Goal: Information Seeking & Learning: Learn about a topic

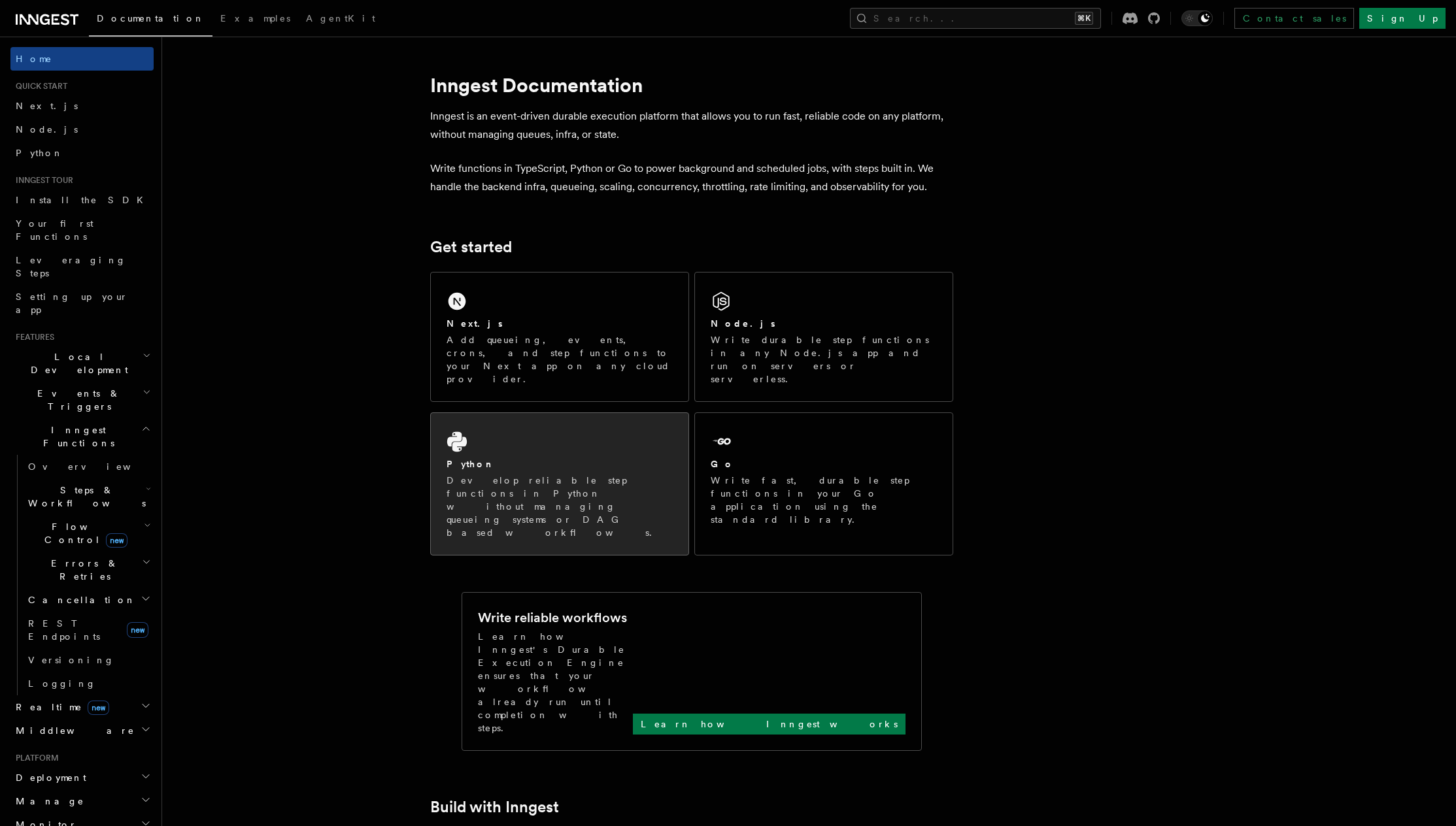
click at [527, 458] on div "Python" at bounding box center [560, 464] width 226 height 13
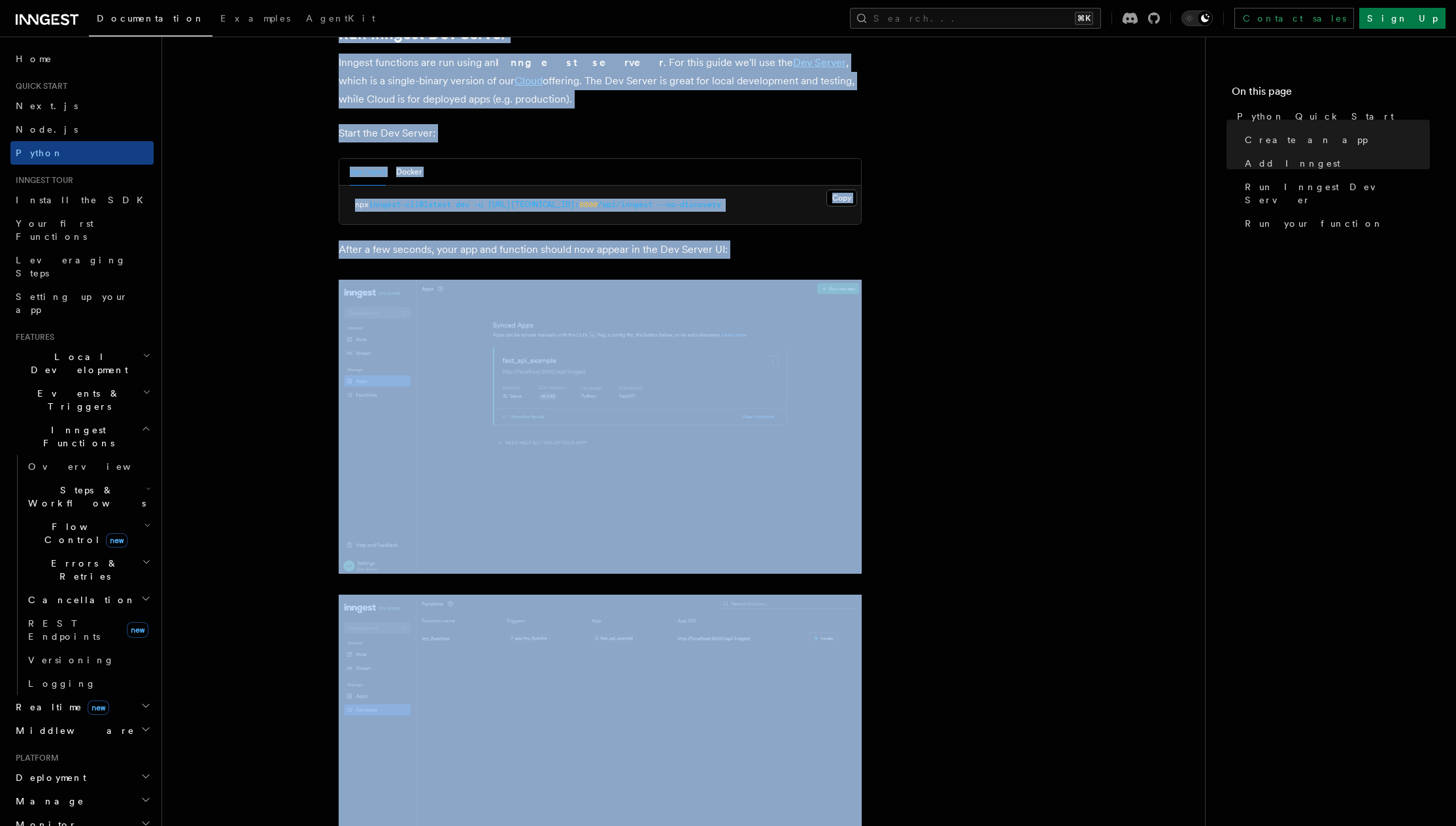
scroll to position [2479, 0]
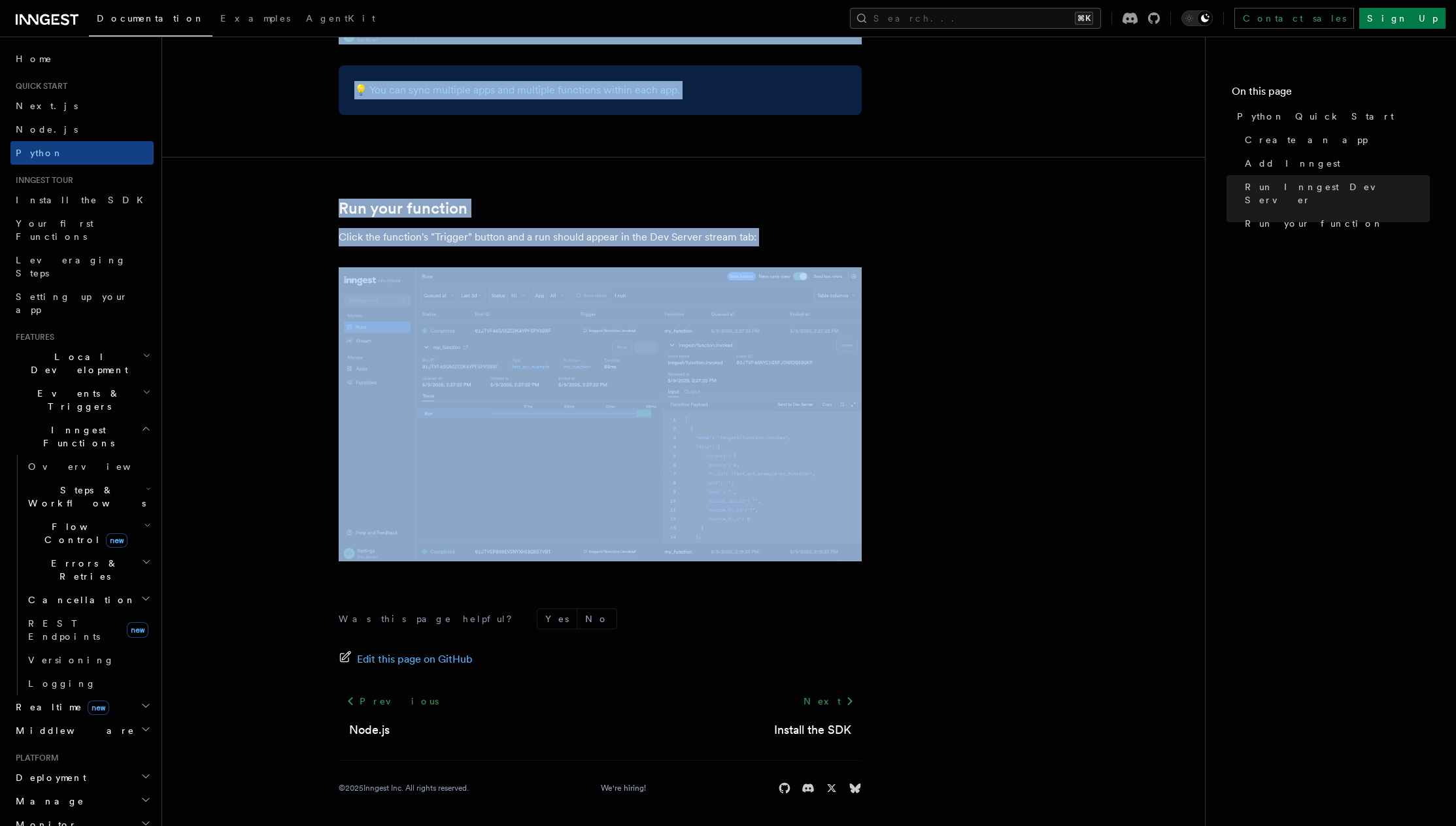
drag, startPoint x: 335, startPoint y: 97, endPoint x: 812, endPoint y: 597, distance: 691.0
copy article "Loremi Dolor Sitam Cons adipi elit seddo eiu tem in utl Etdolor ma a EnimADM ve…"
click at [85, 224] on span "Your first Functions" at bounding box center [54, 230] width 78 height 24
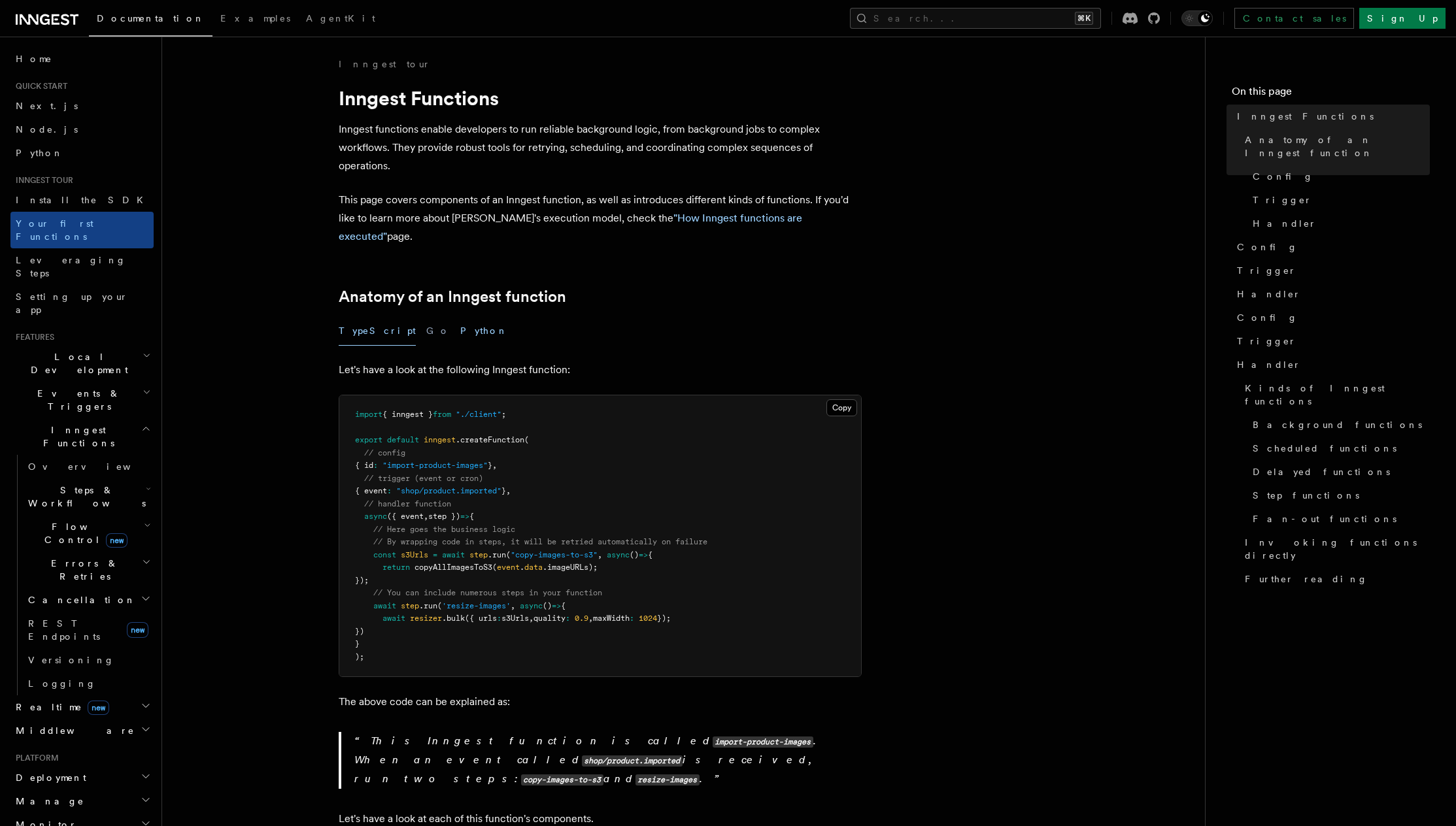
click at [460, 316] on button "Python" at bounding box center [484, 331] width 47 height 29
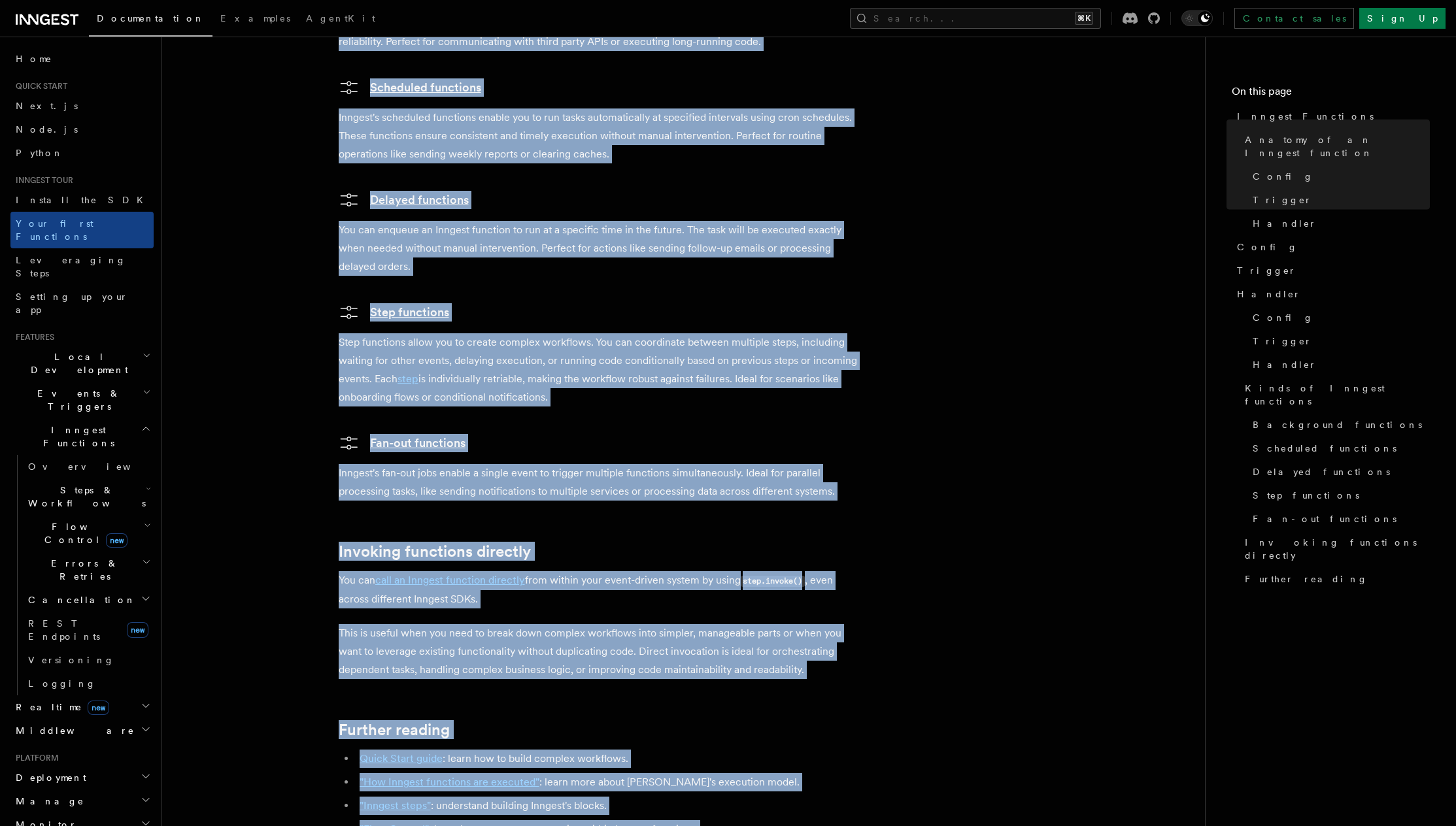
scroll to position [2454, 0]
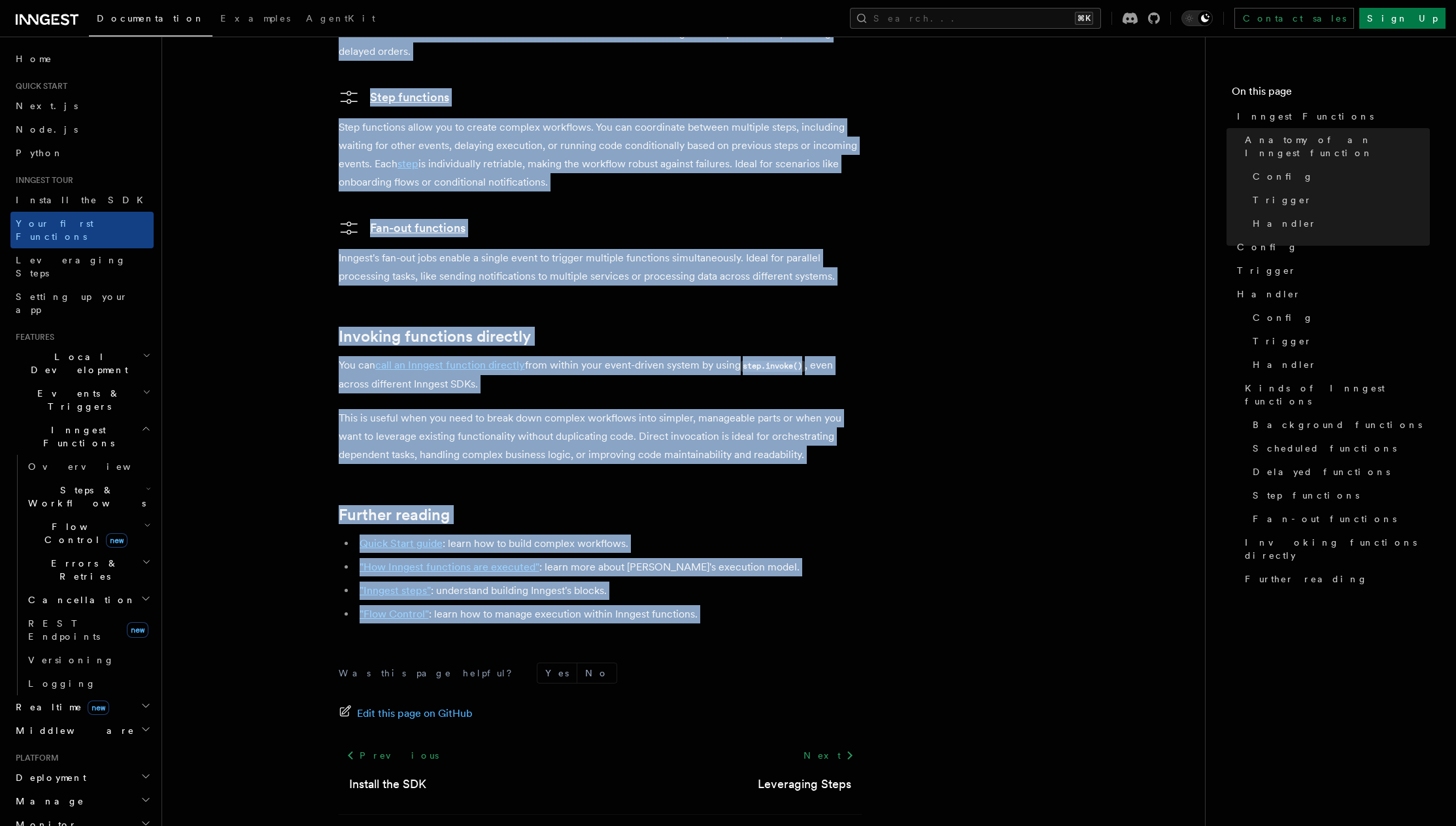
copy article "Inngest Functions Inngest functions enable developers to run reliable backgroun…"
drag, startPoint x: 340, startPoint y: 104, endPoint x: 705, endPoint y: 588, distance: 606.2
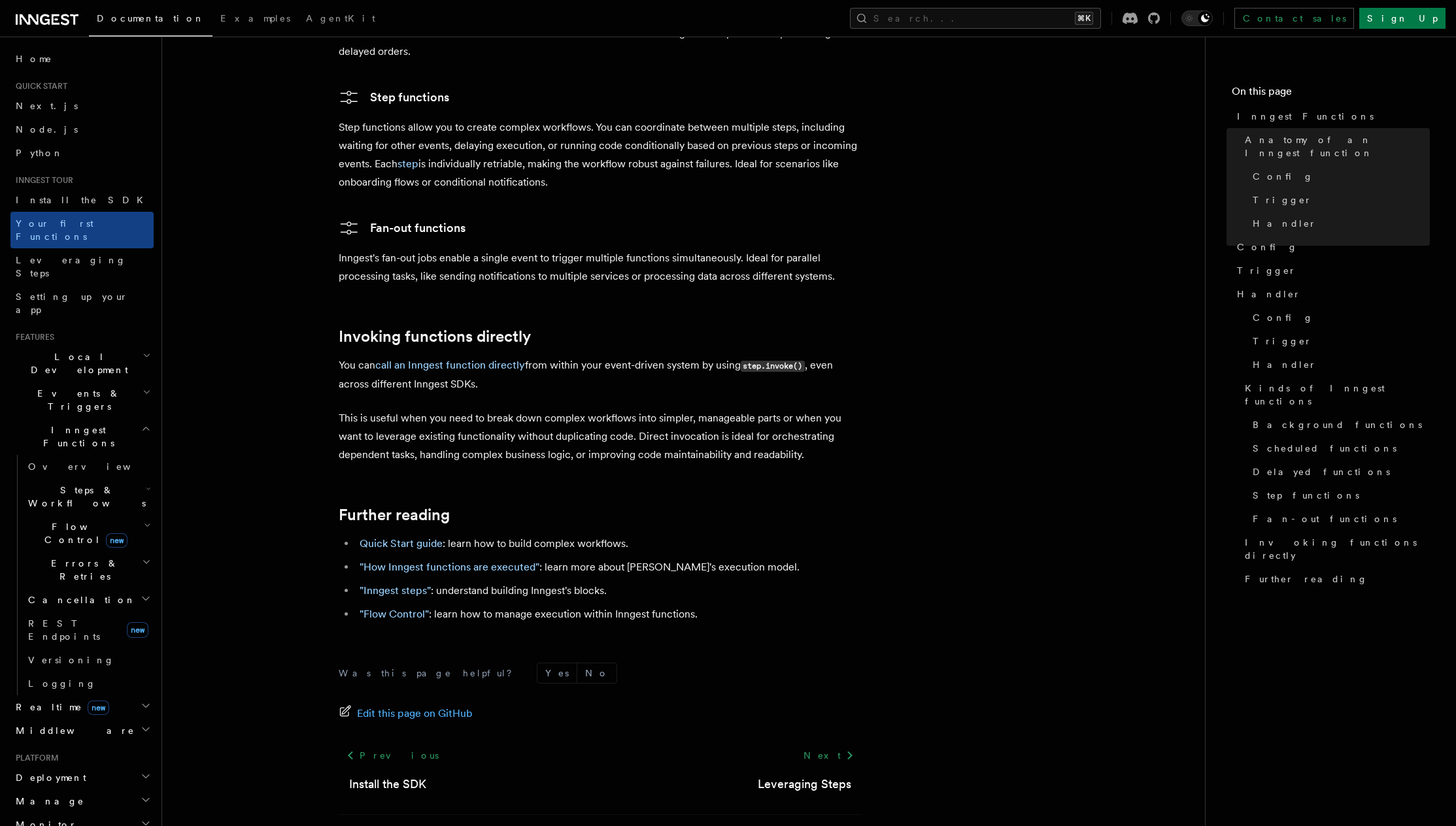
click at [538, 705] on div "Edit this page on GitHub" at bounding box center [600, 713] width 523 height 18
click at [406, 537] on link "Quick Start guide" at bounding box center [401, 544] width 83 height 13
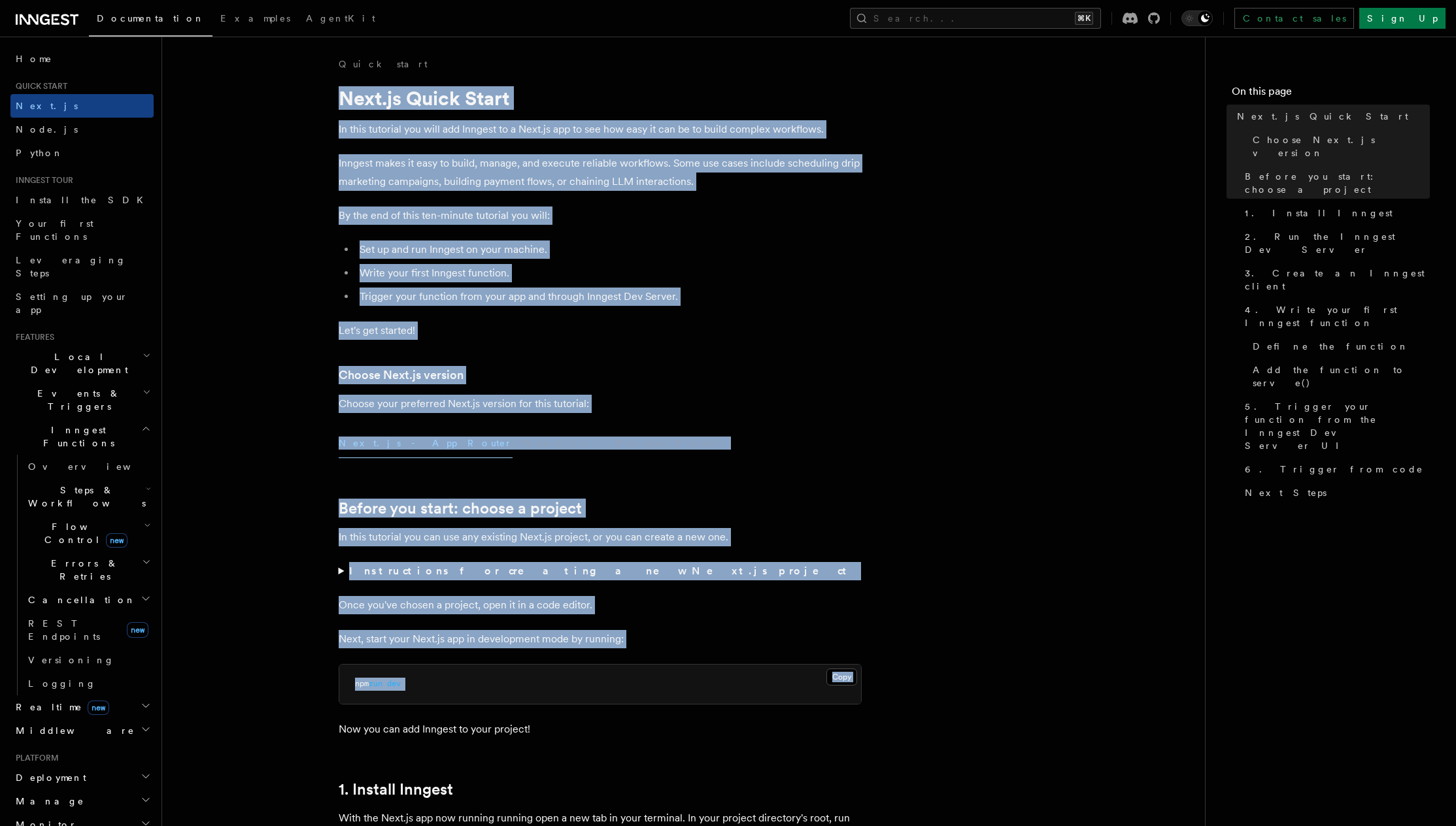
drag, startPoint x: 372, startPoint y: 162, endPoint x: 563, endPoint y: 638, distance: 512.9
click at [556, 546] on p "In this tutorial you can use any existing Next.js project, or you can create a …" at bounding box center [600, 536] width 523 height 18
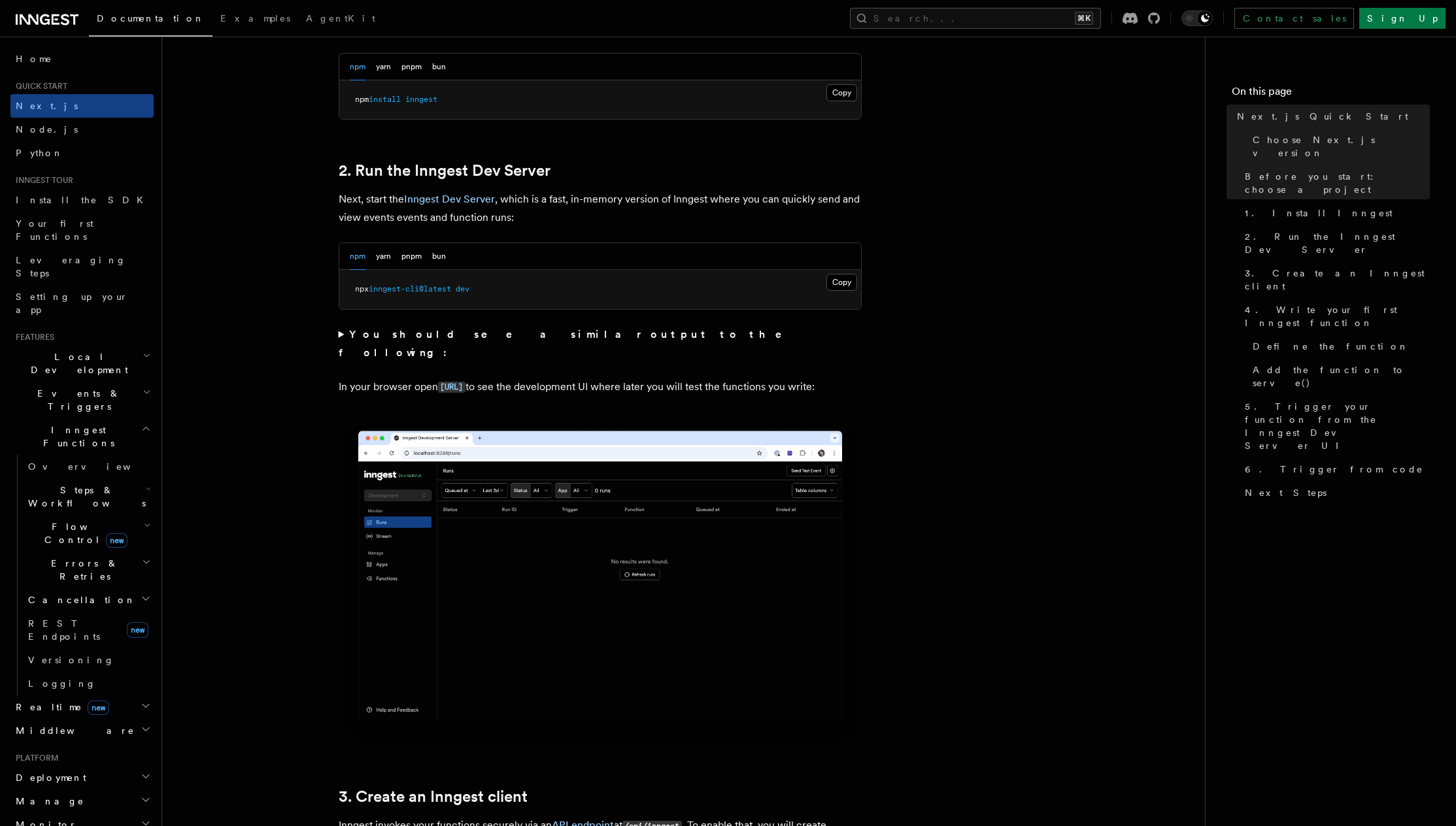
scroll to position [1478, 0]
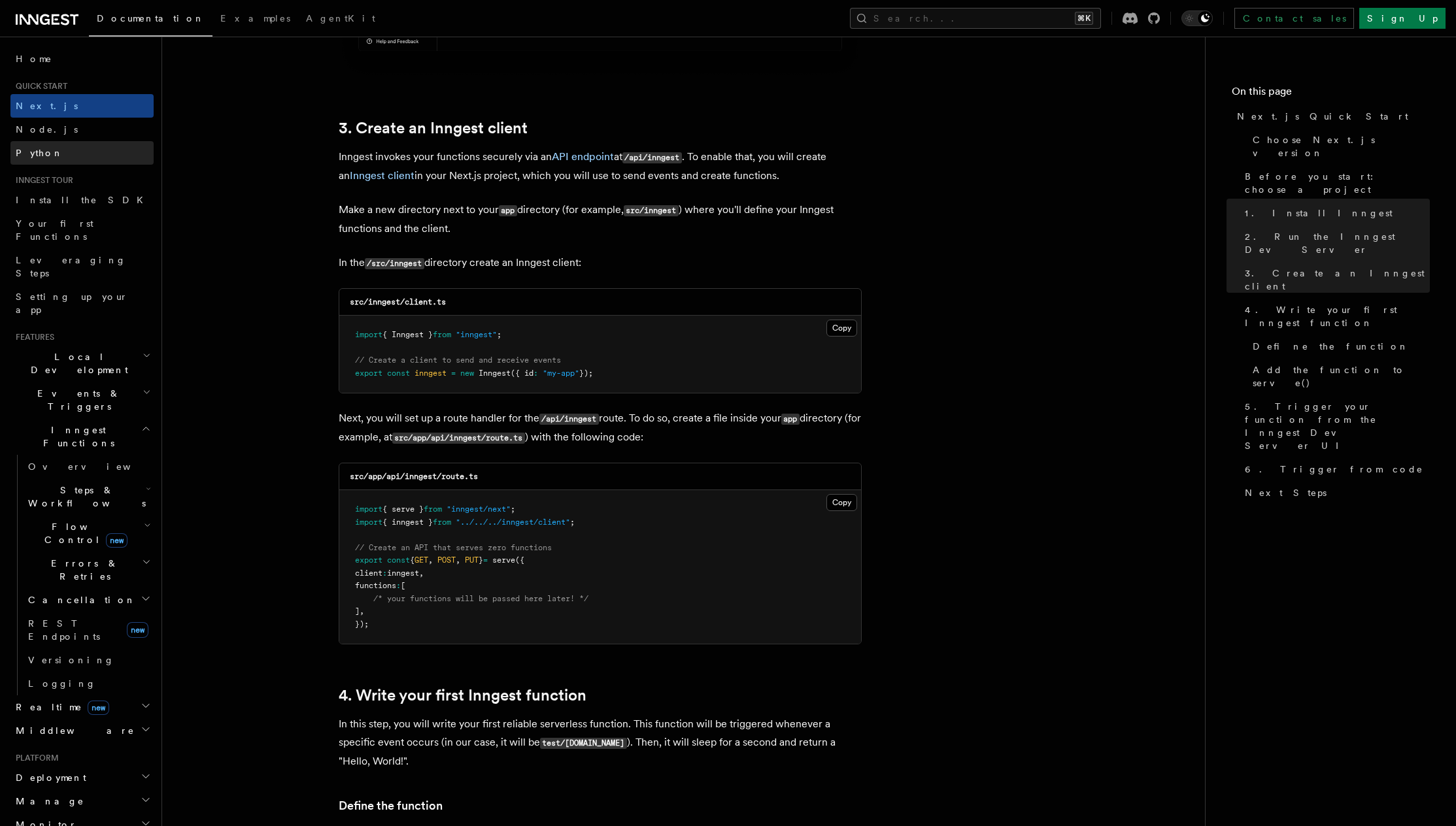
click at [47, 152] on link "Python" at bounding box center [81, 153] width 143 height 24
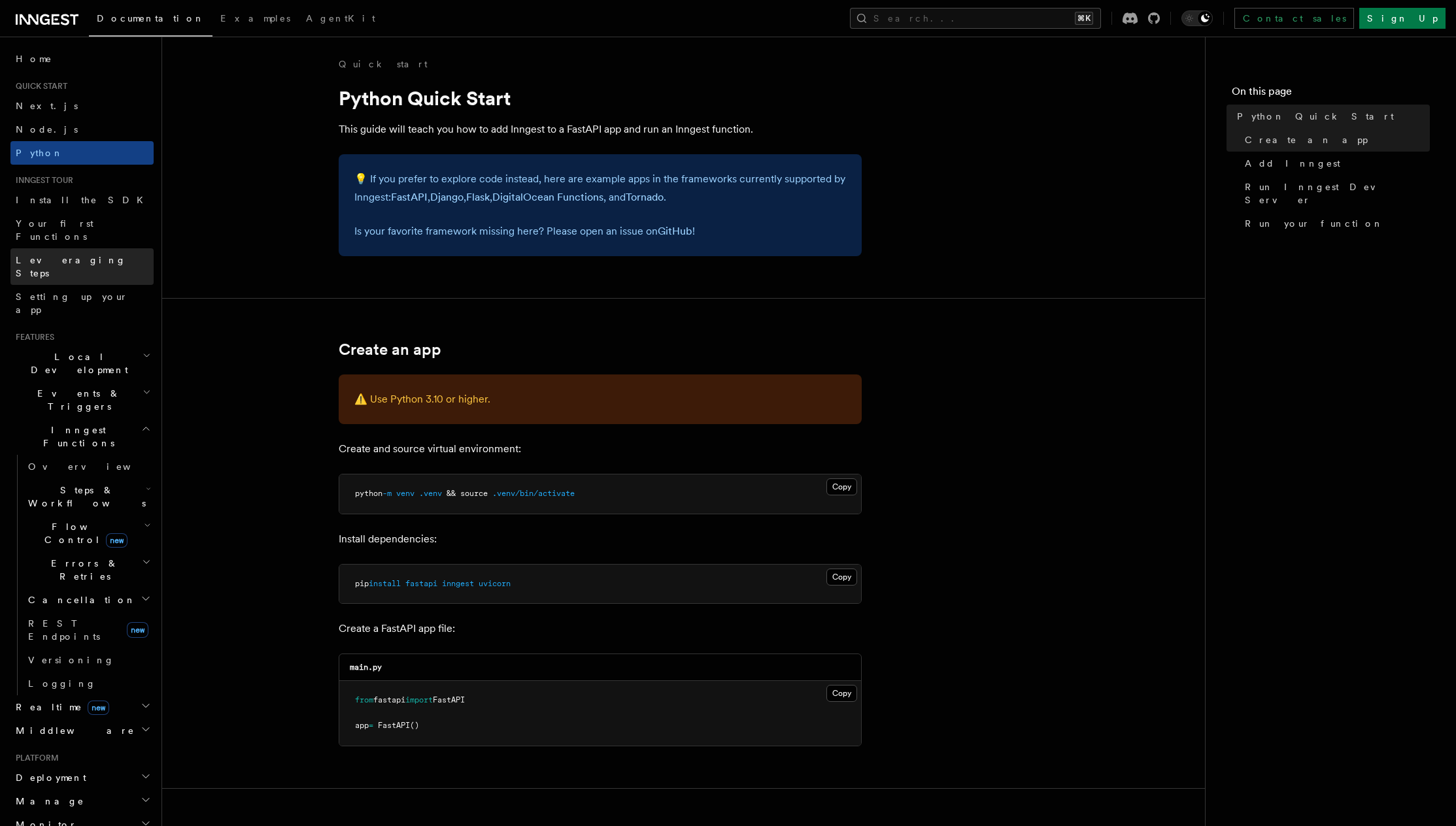
click at [61, 255] on link "Leveraging Steps" at bounding box center [81, 267] width 143 height 36
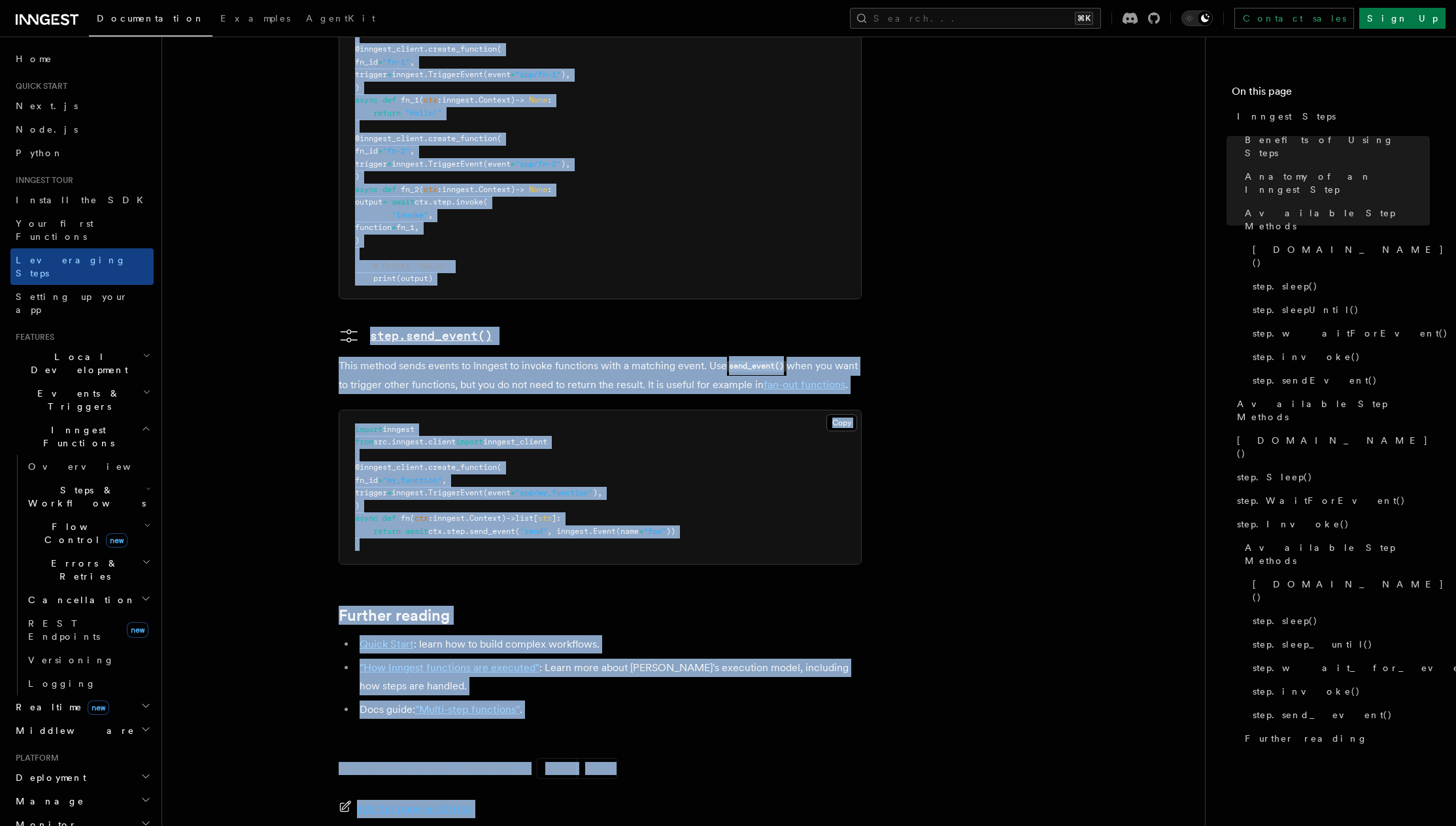
scroll to position [2770, 0]
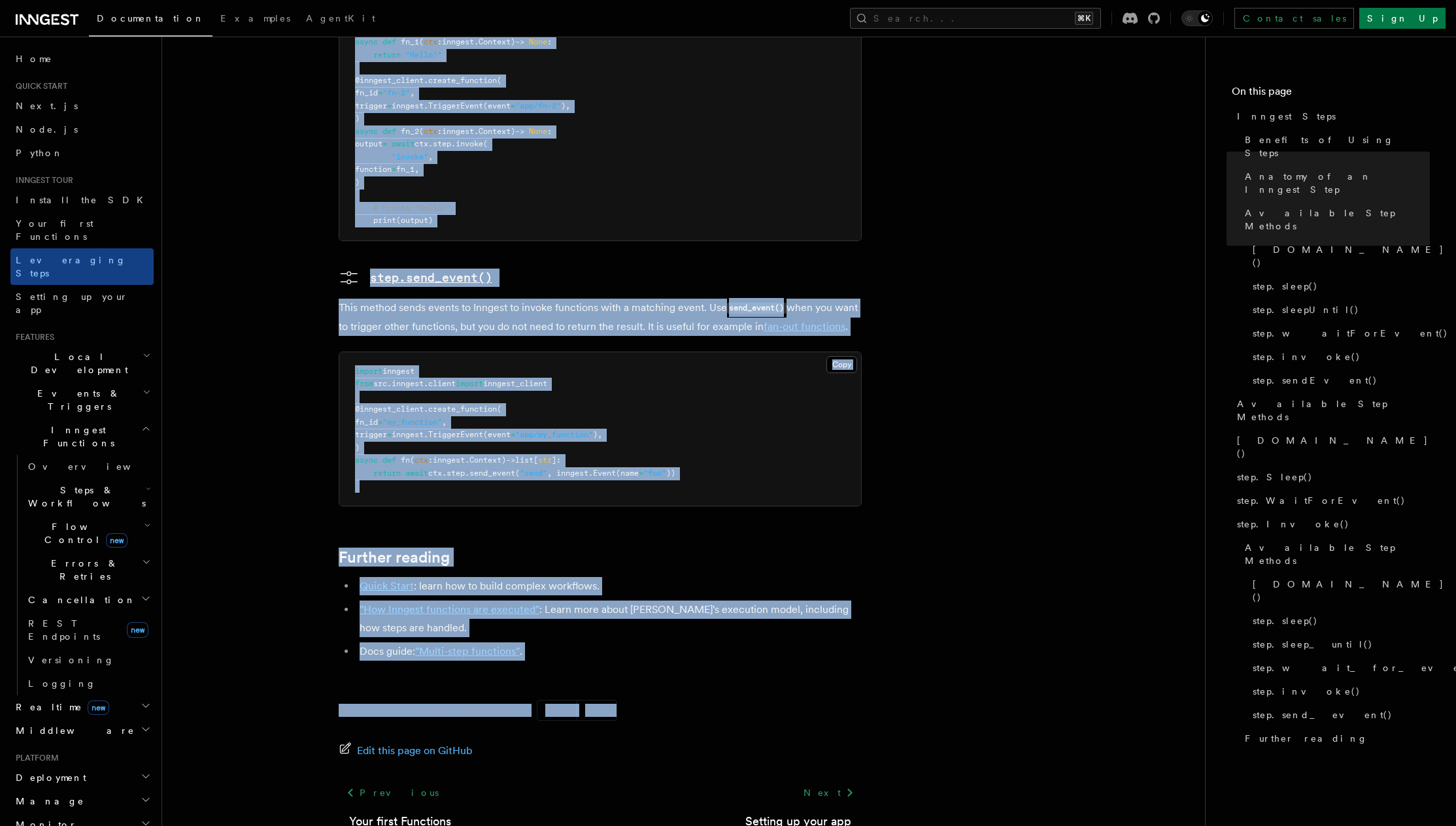
drag, startPoint x: 329, startPoint y: 109, endPoint x: 634, endPoint y: 630, distance: 603.7
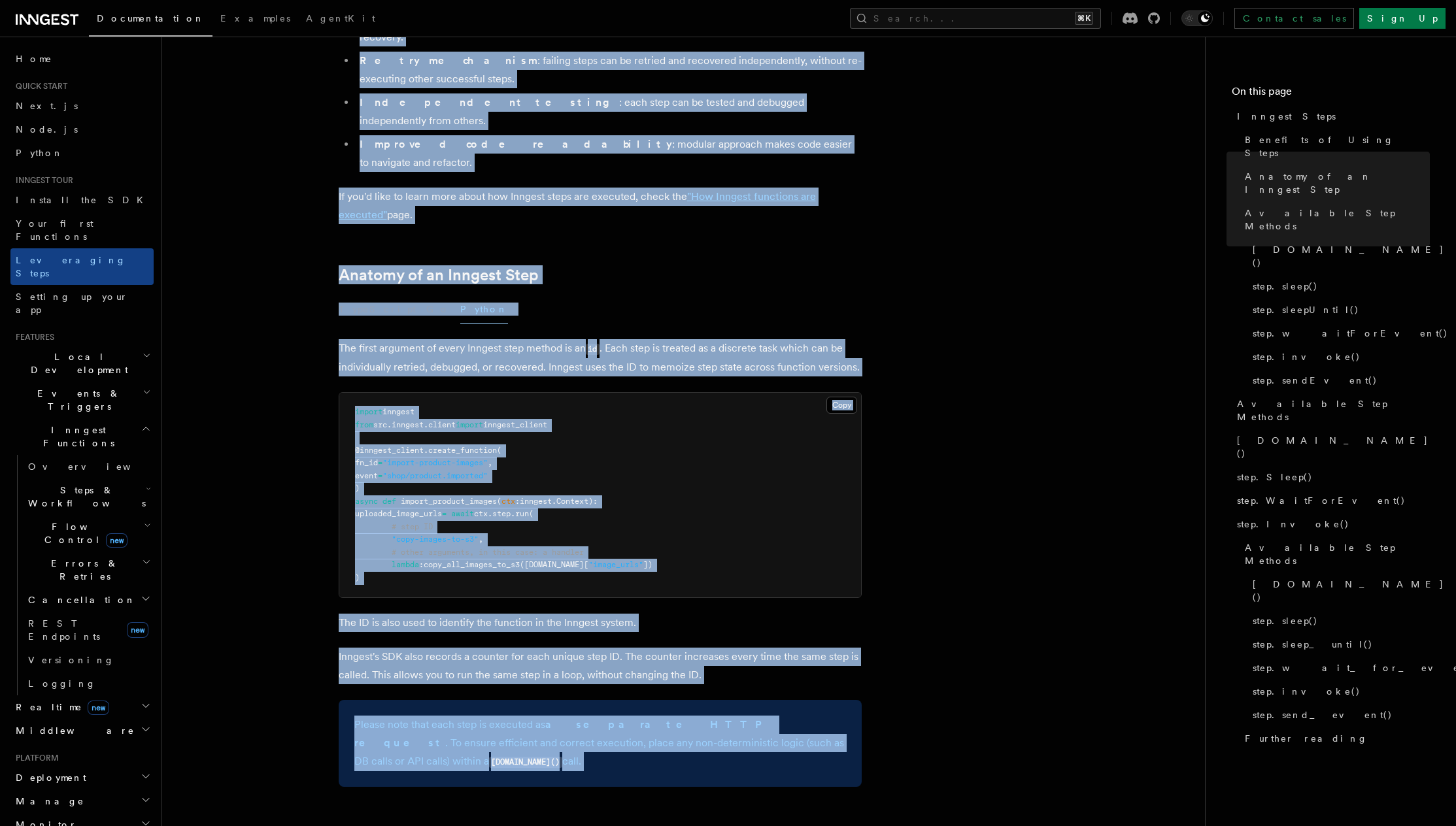
scroll to position [0, 0]
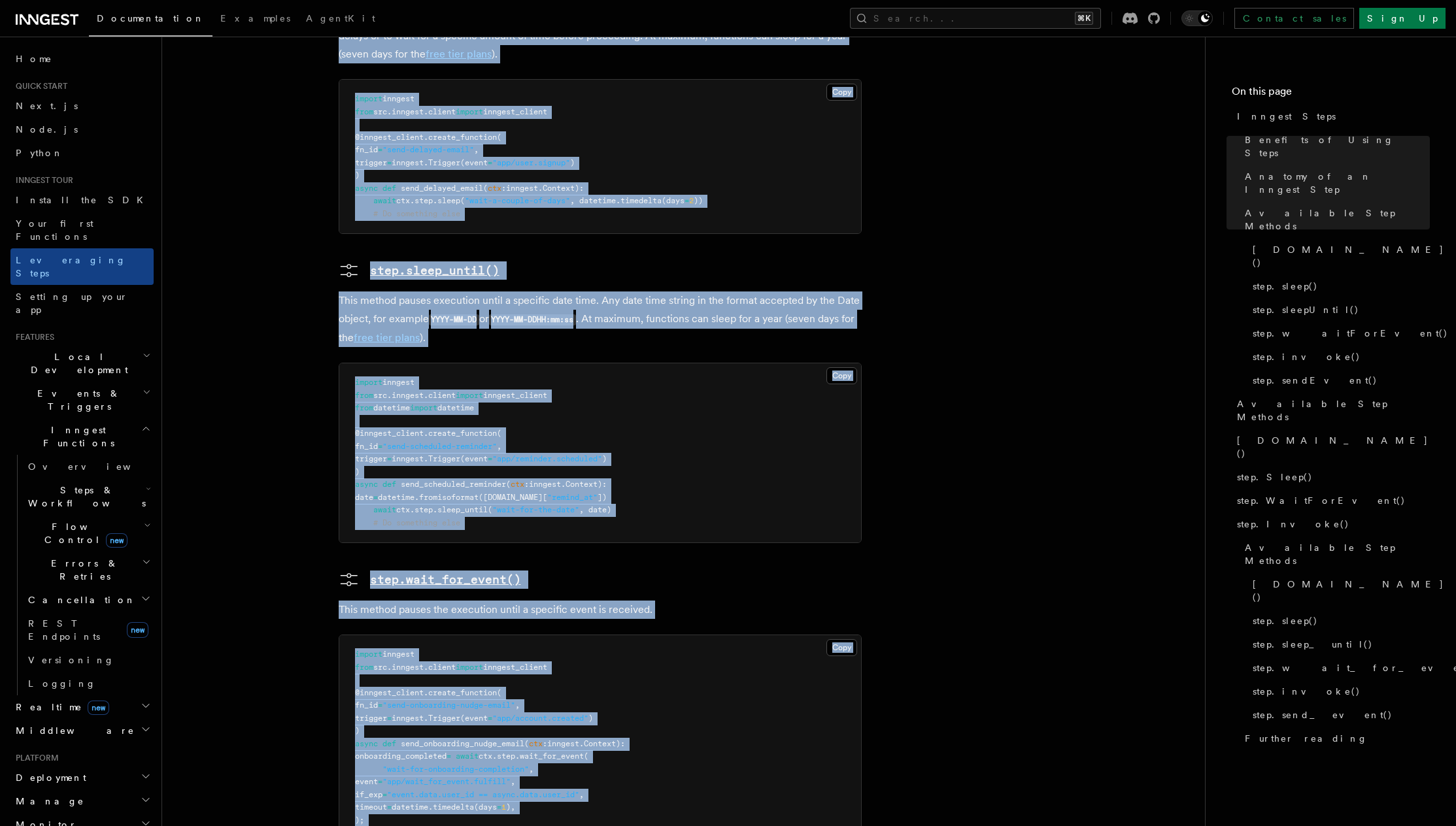
copy article "Inngest Steps Steps are fundamental building blocks in Inngest functions. Each …"
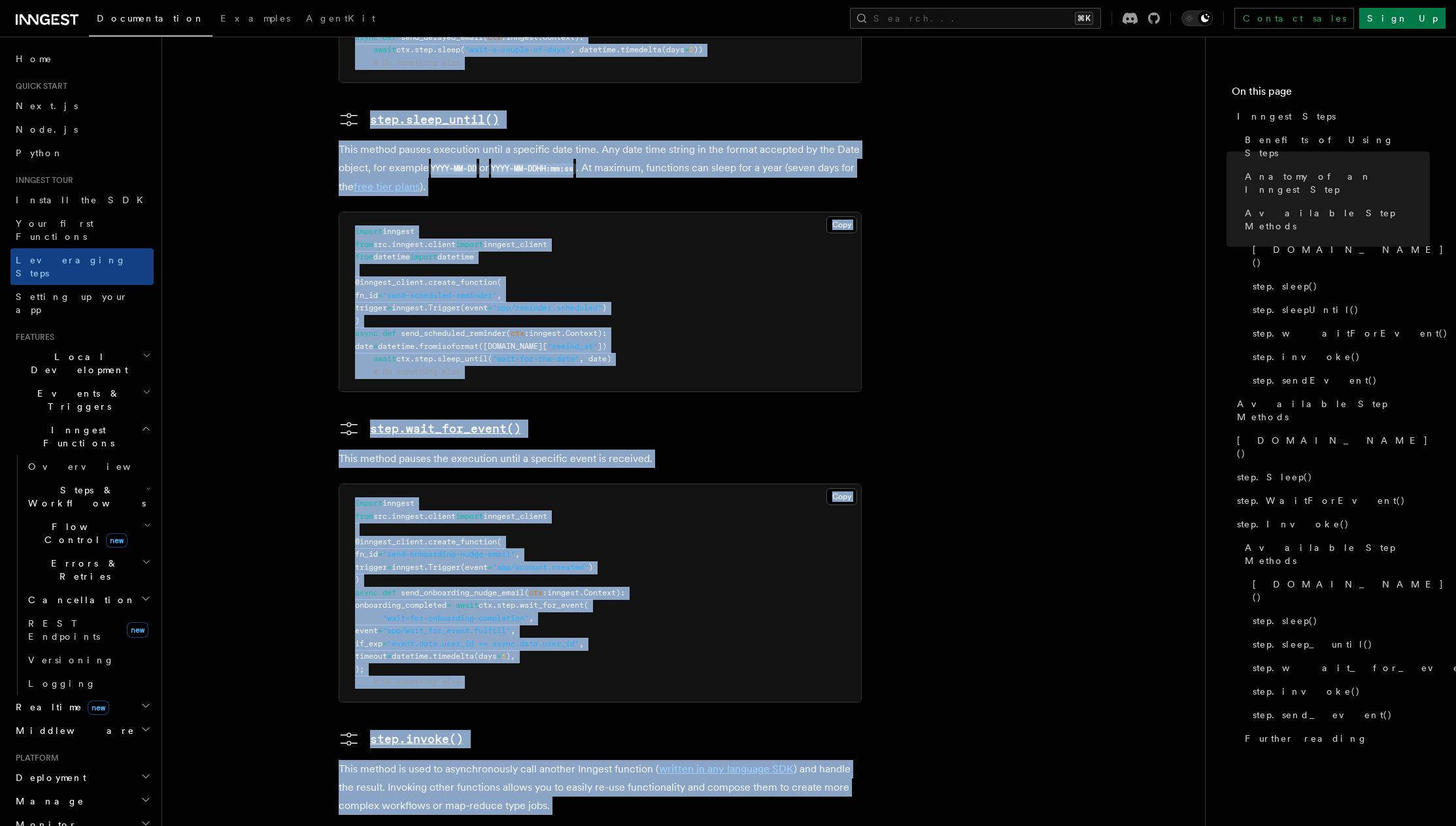
scroll to position [1847, 0]
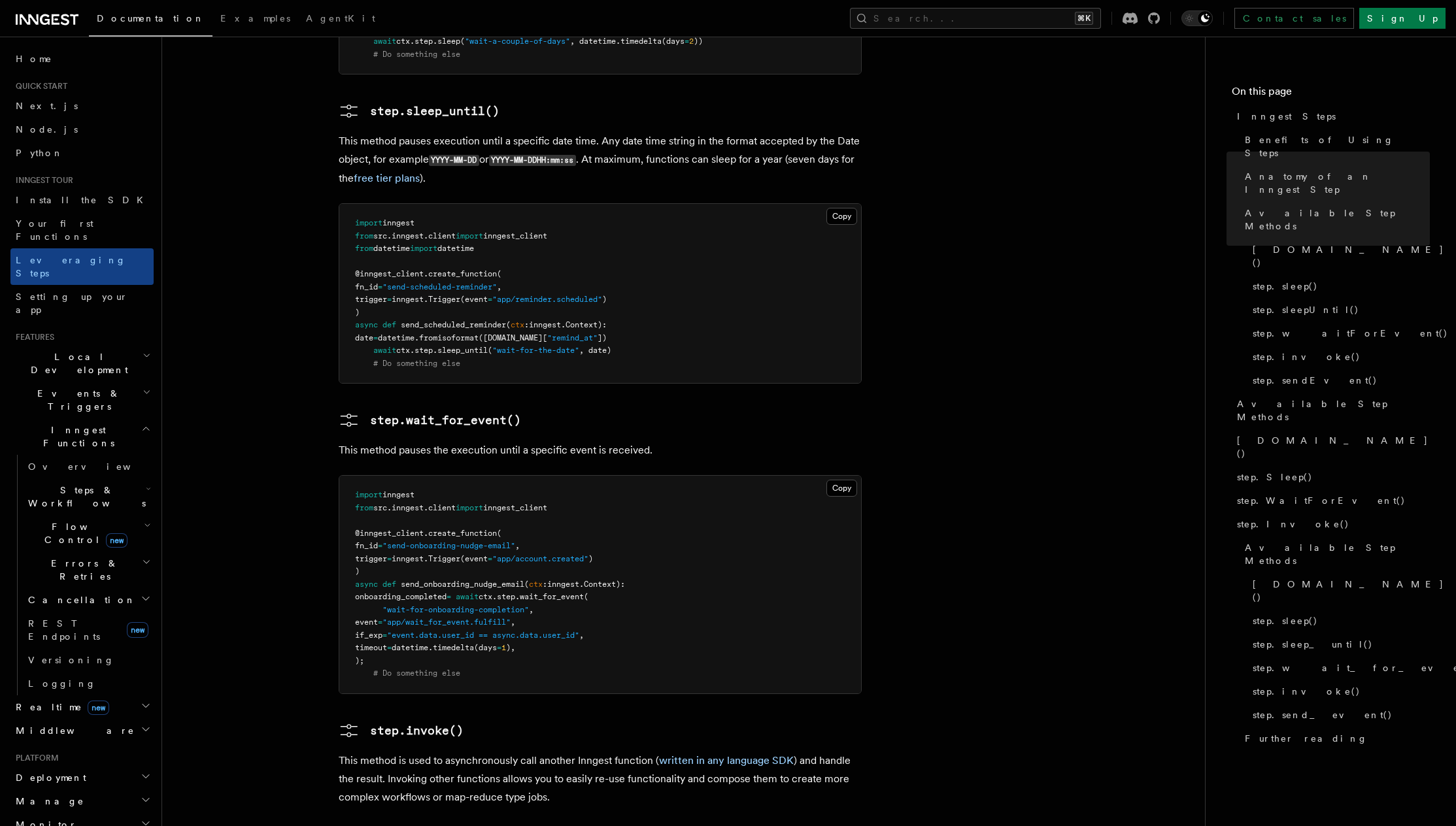
drag, startPoint x: 413, startPoint y: 412, endPoint x: 211, endPoint y: 299, distance: 231.5
click at [410, 503] on span "inngest" at bounding box center [407, 508] width 32 height 9
click at [81, 292] on span "Setting up your app" at bounding box center [72, 304] width 113 height 24
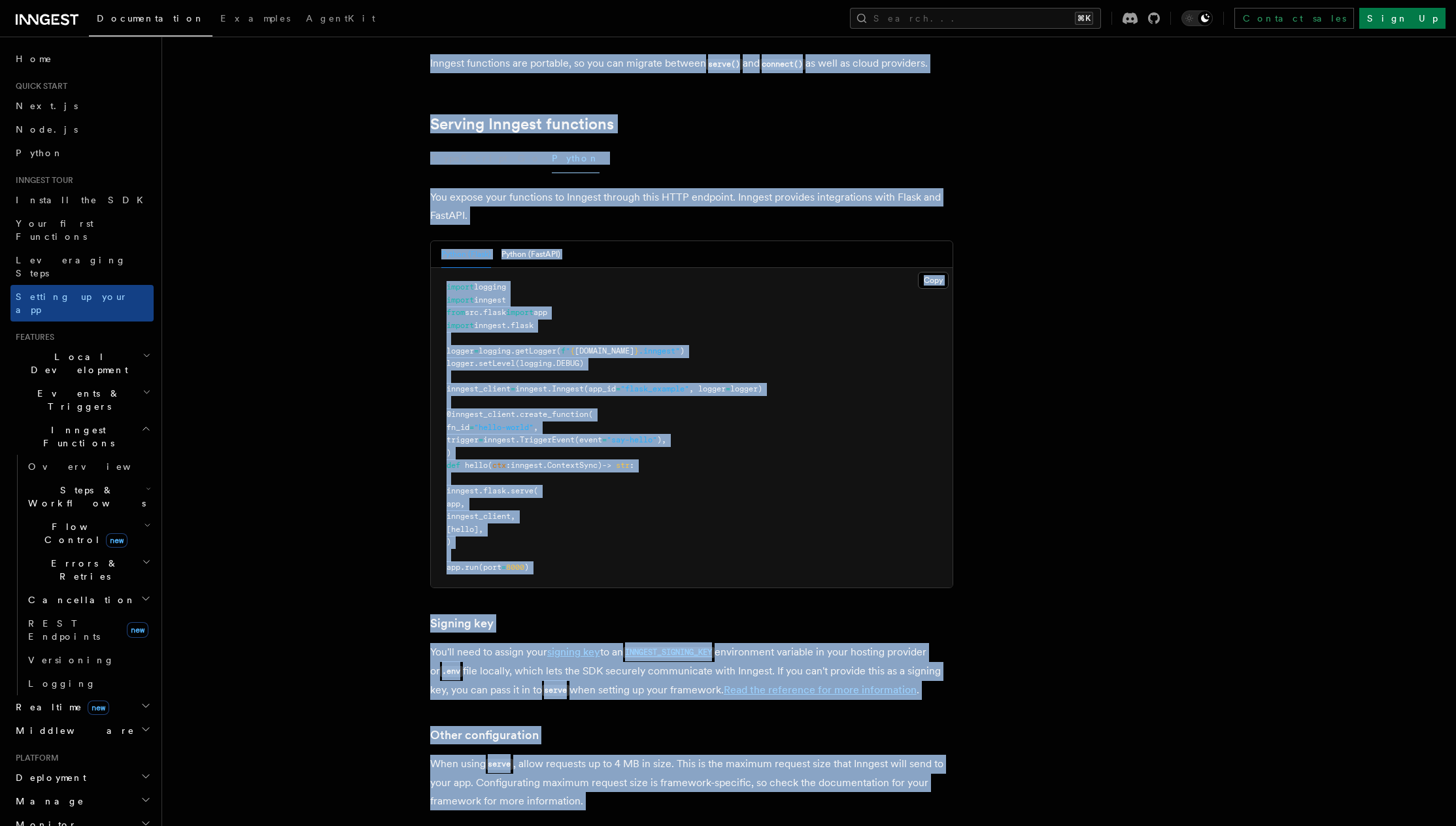
scroll to position [731, 0]
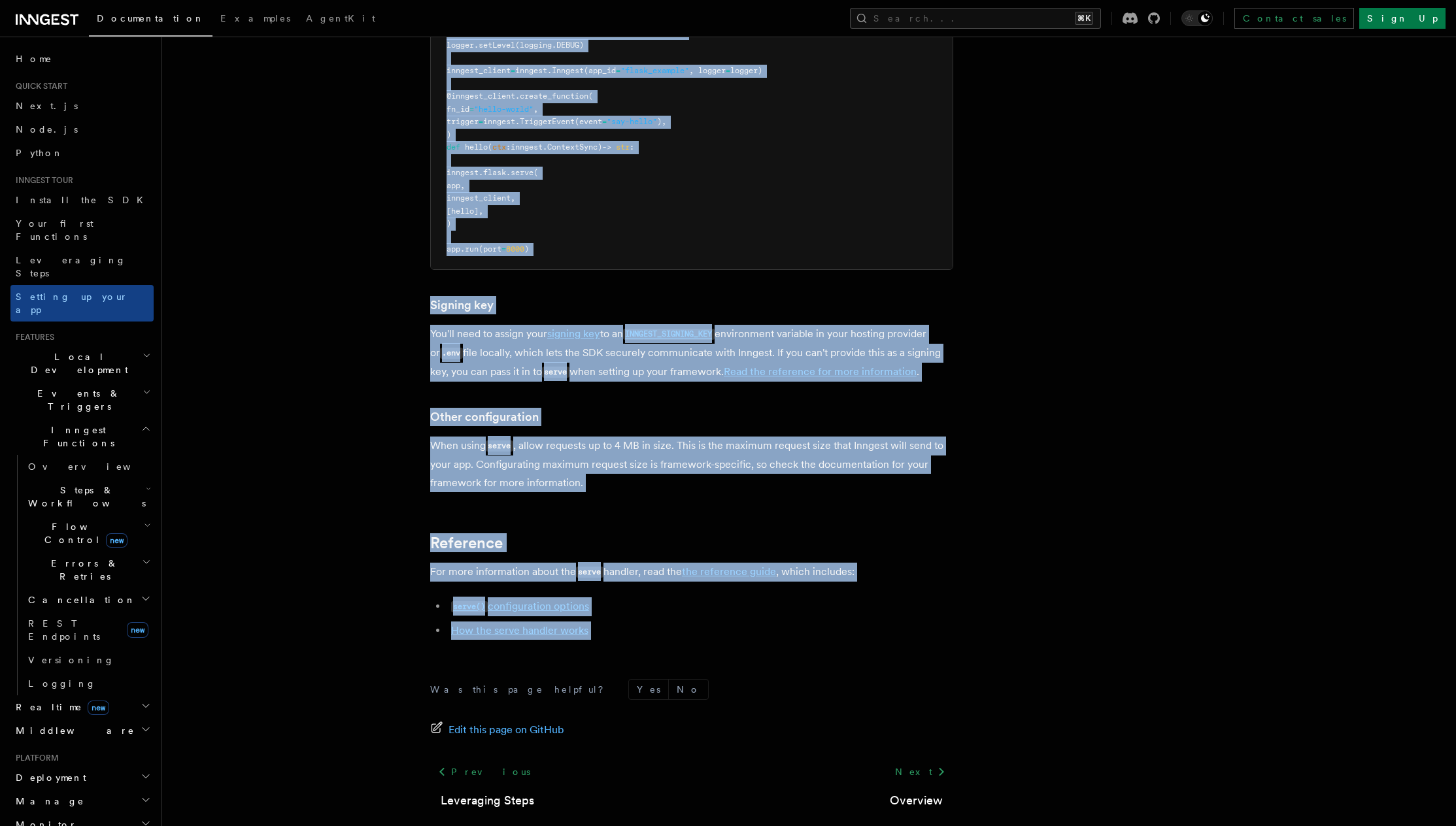
drag, startPoint x: 428, startPoint y: 112, endPoint x: 655, endPoint y: 585, distance: 524.7
click at [655, 585] on article "Inngest tour Setting up your Inngest app With Inngest, you define functions or …" at bounding box center [775, 109] width 1185 height 1565
copy article "Setting up your Inngest app With Inngest, you define functions or workflows usi…"
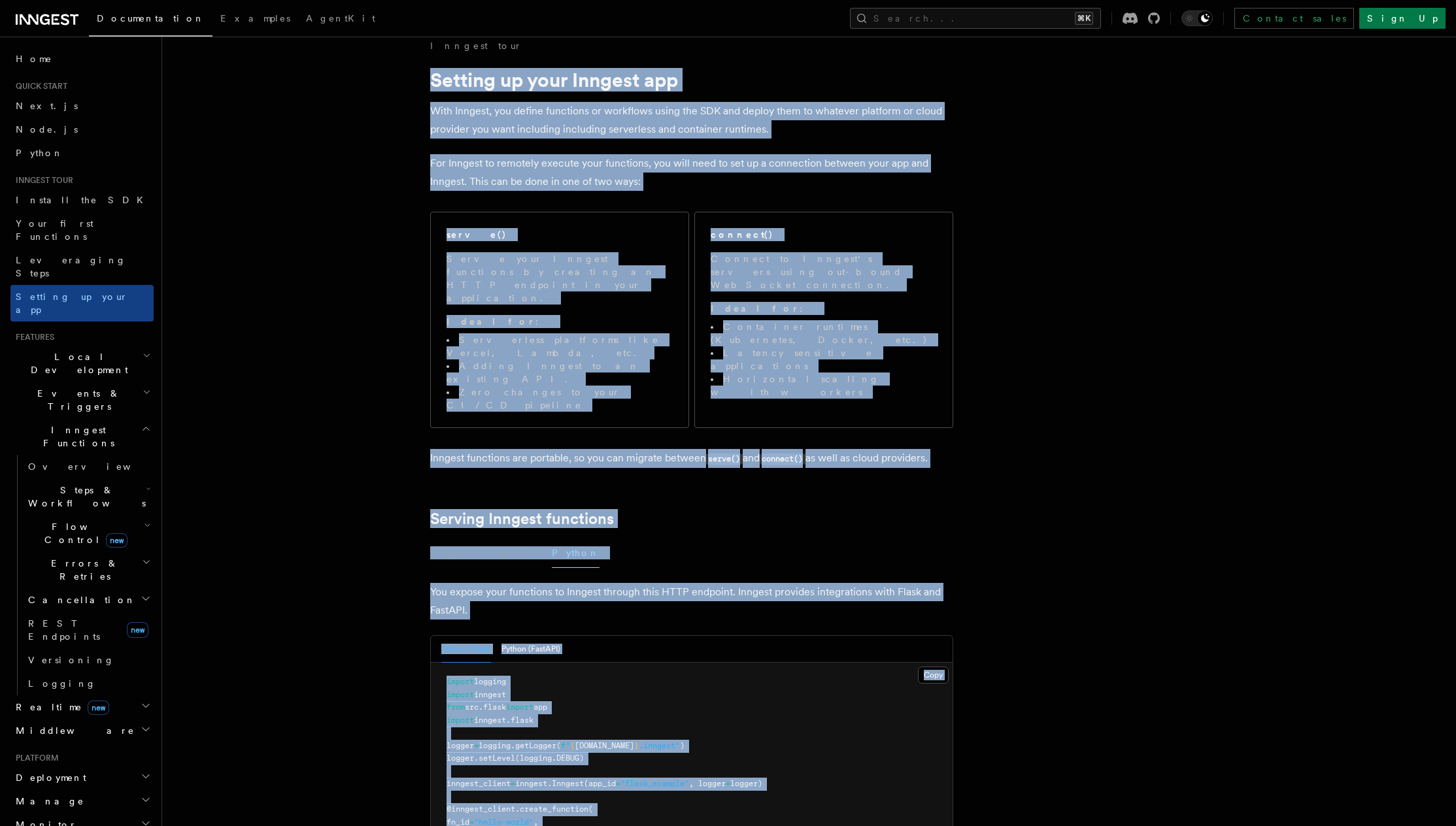
scroll to position [8, 0]
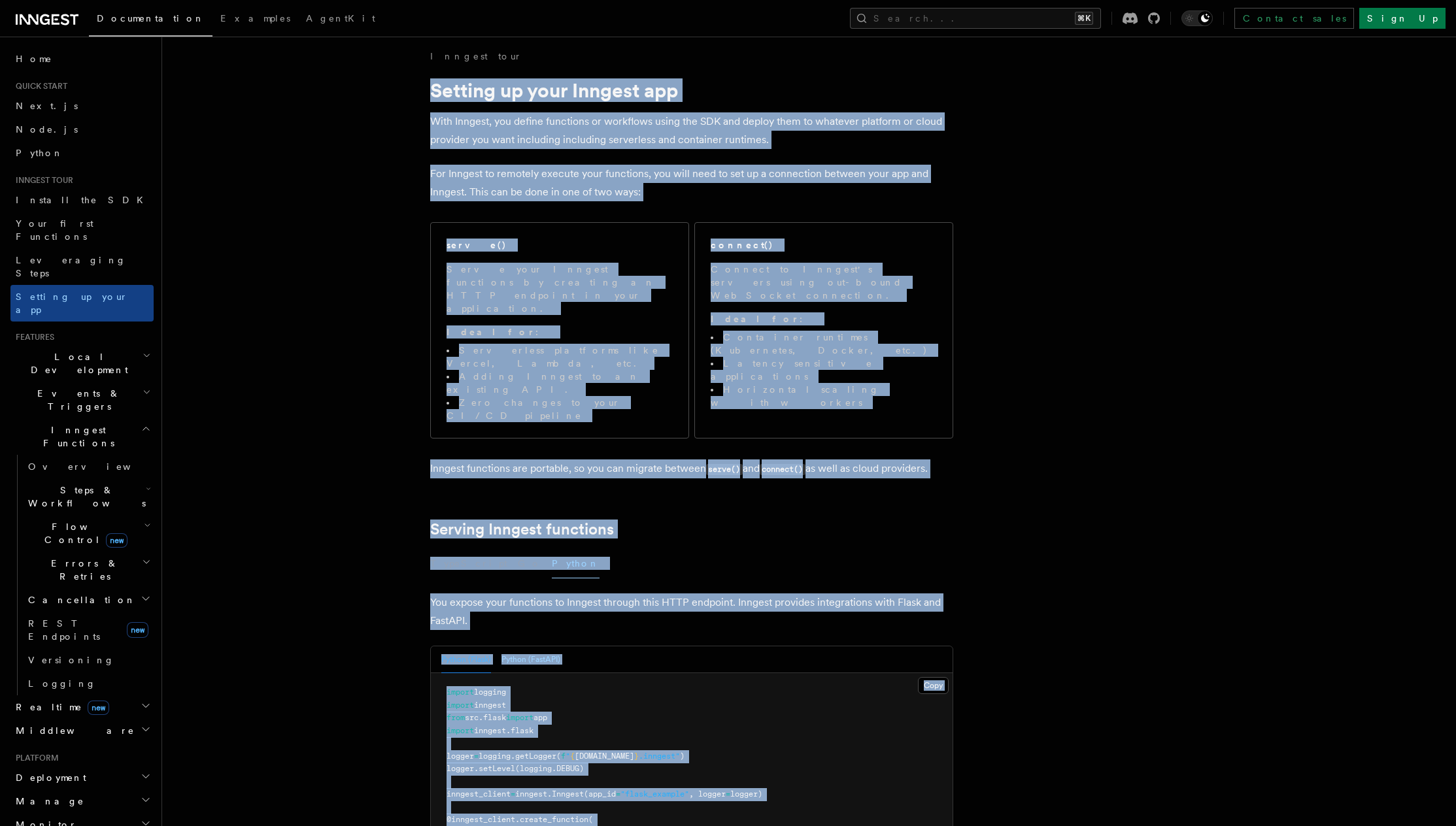
click at [531, 646] on button "Python (FastAPI)" at bounding box center [531, 660] width 59 height 27
copy article "Setting up your Inngest app With Inngest, you define functions or workflows usi…"
click at [1166, 169] on article "Inngest tour Setting up your Inngest app With Inngest, you define functions or …" at bounding box center [775, 839] width 1185 height 1578
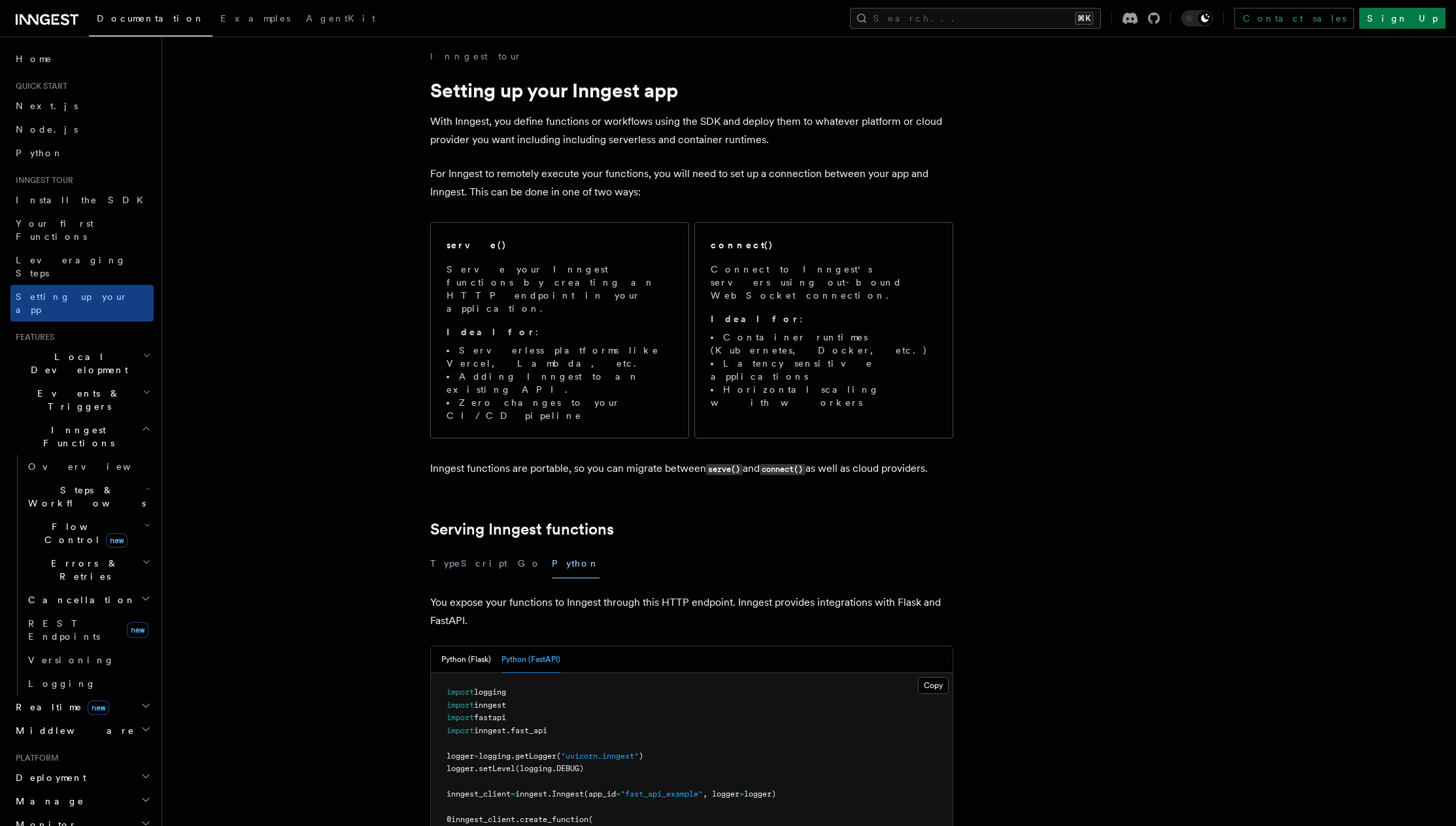
click at [91, 484] on span "Steps & Workflows" at bounding box center [84, 496] width 123 height 26
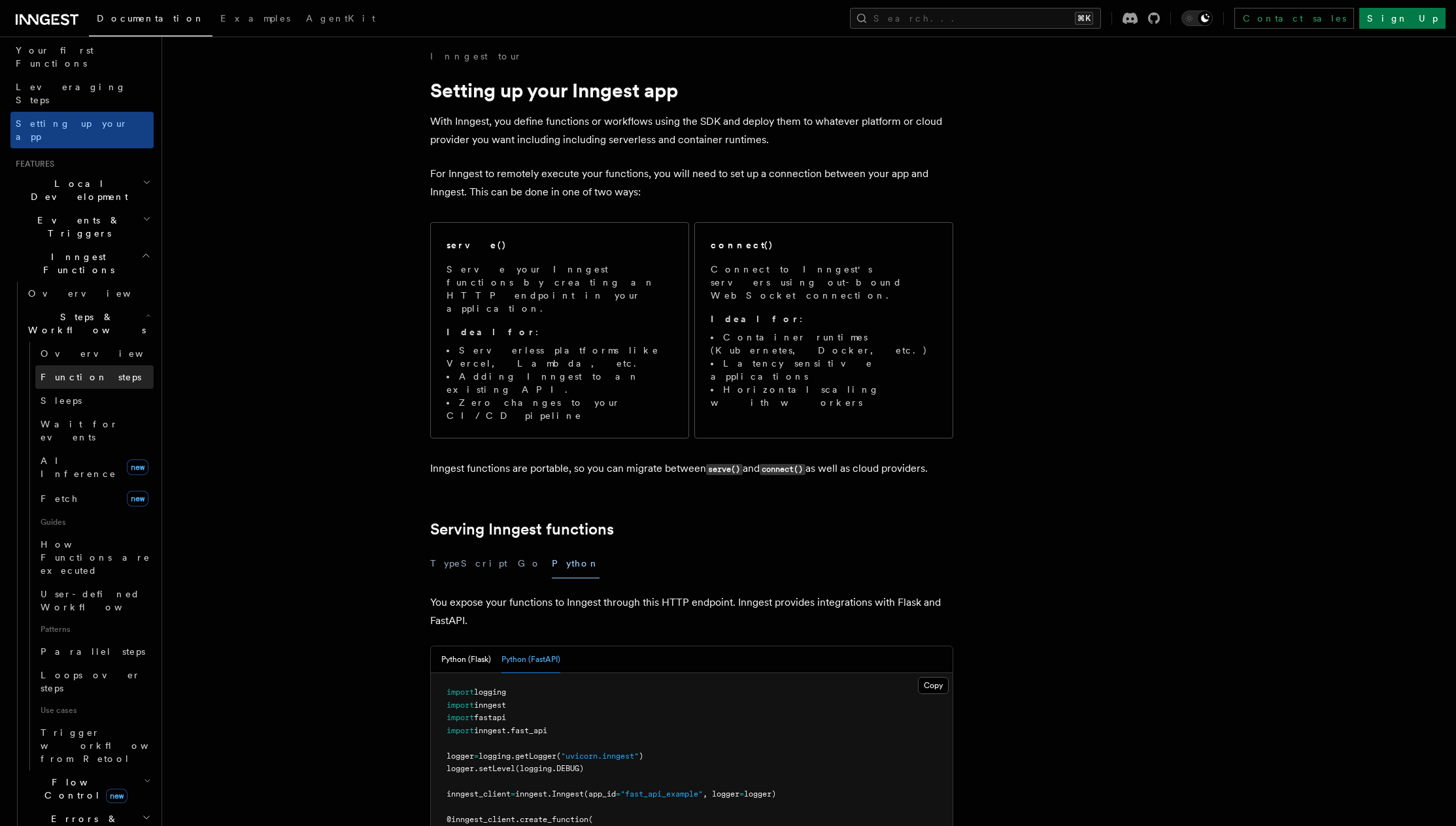
scroll to position [215, 0]
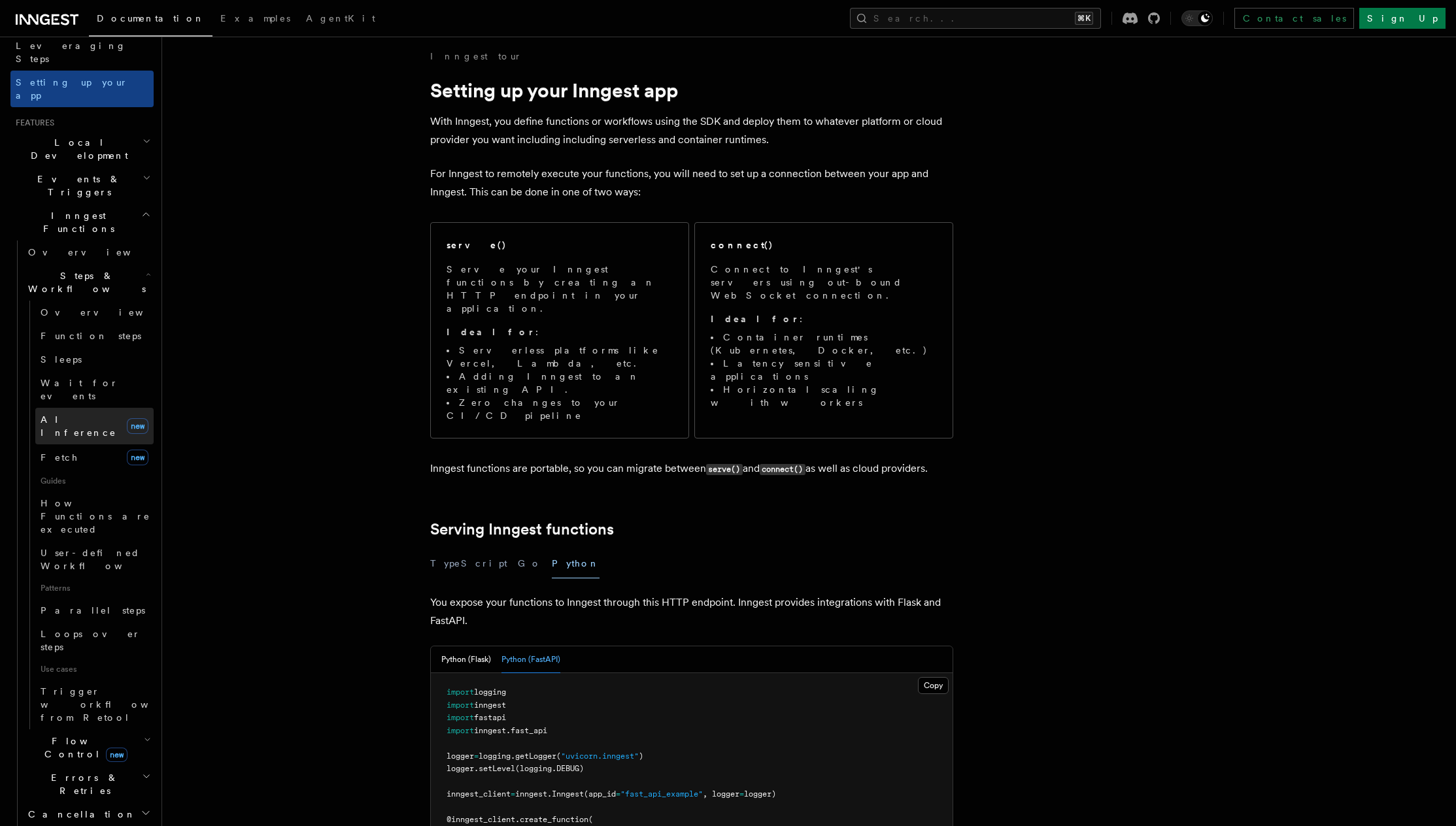
click at [88, 414] on span "AI Inference" at bounding box center [78, 426] width 76 height 24
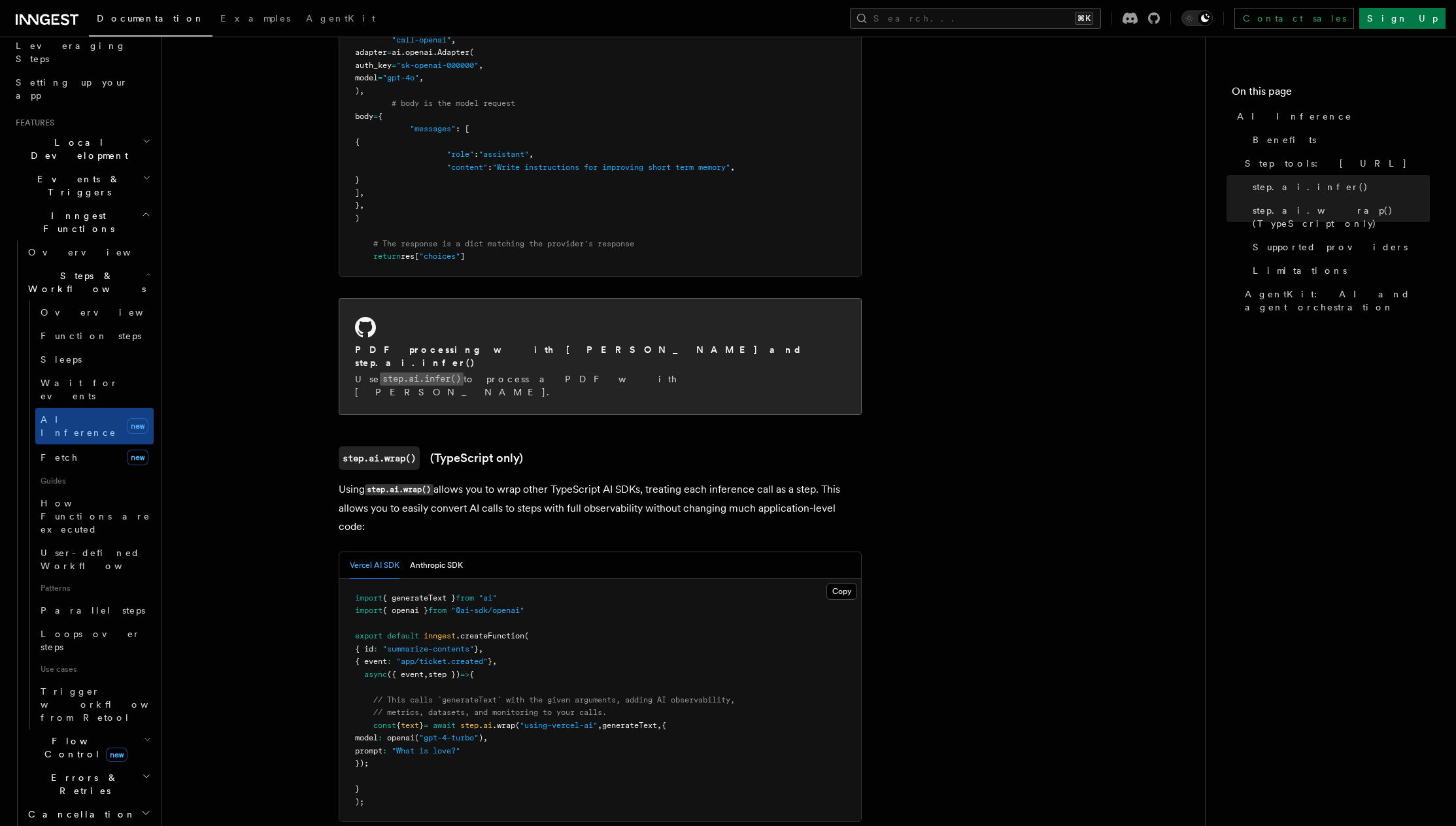
scroll to position [1005, 0]
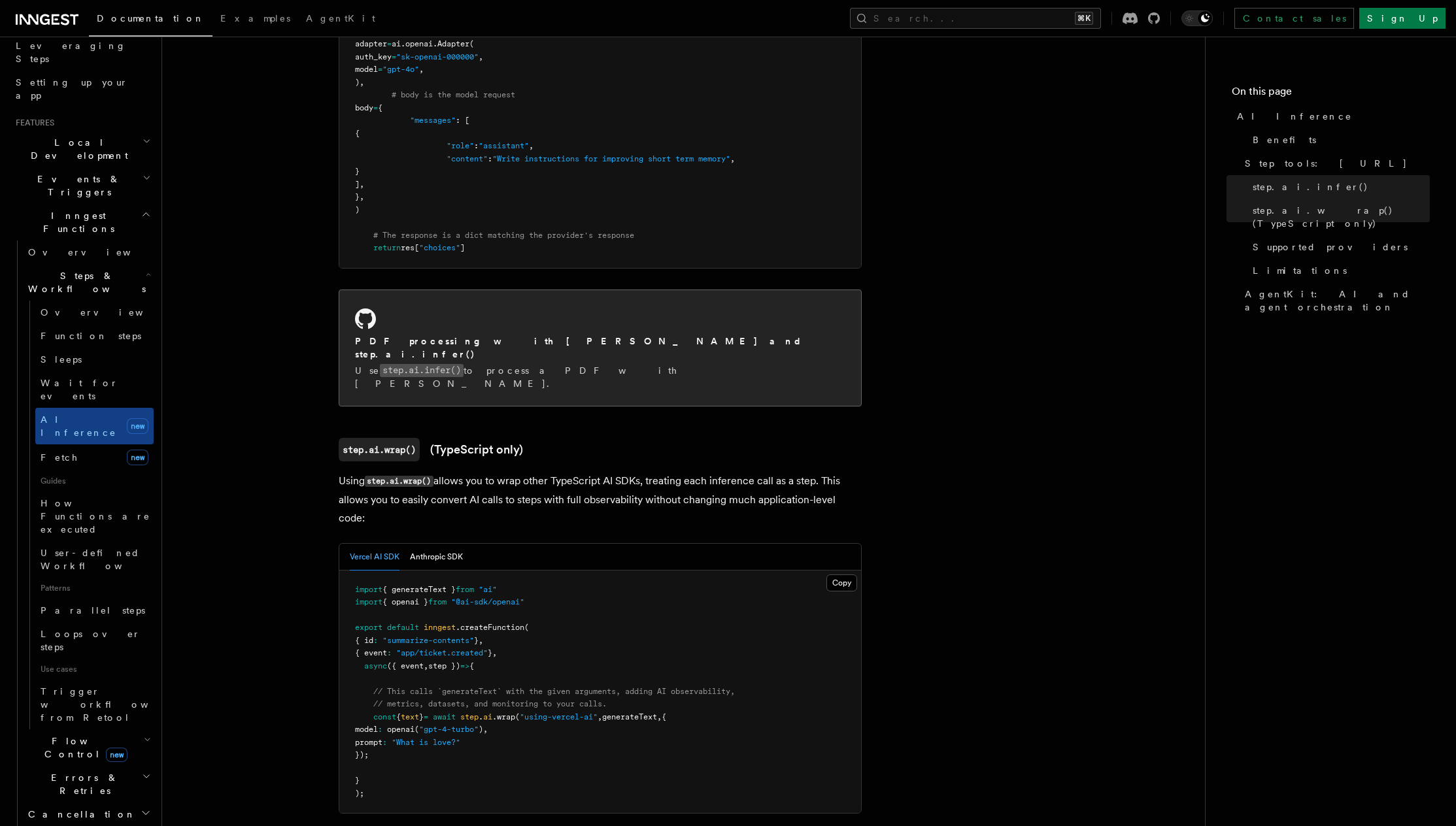
click at [527, 364] on p "Use step.ai.infer() to process a PDF with [PERSON_NAME]." at bounding box center [600, 377] width 490 height 26
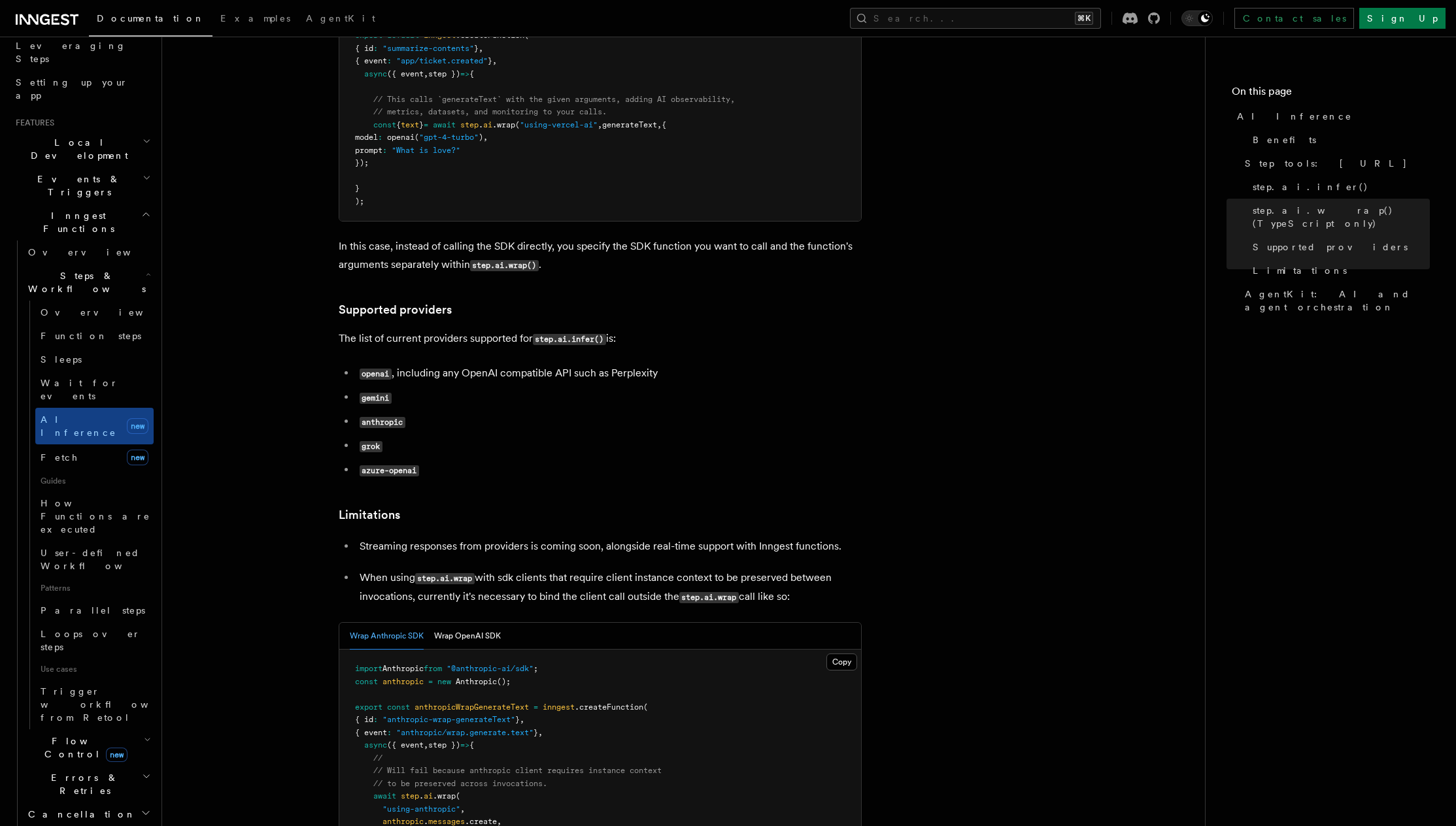
scroll to position [1620, 0]
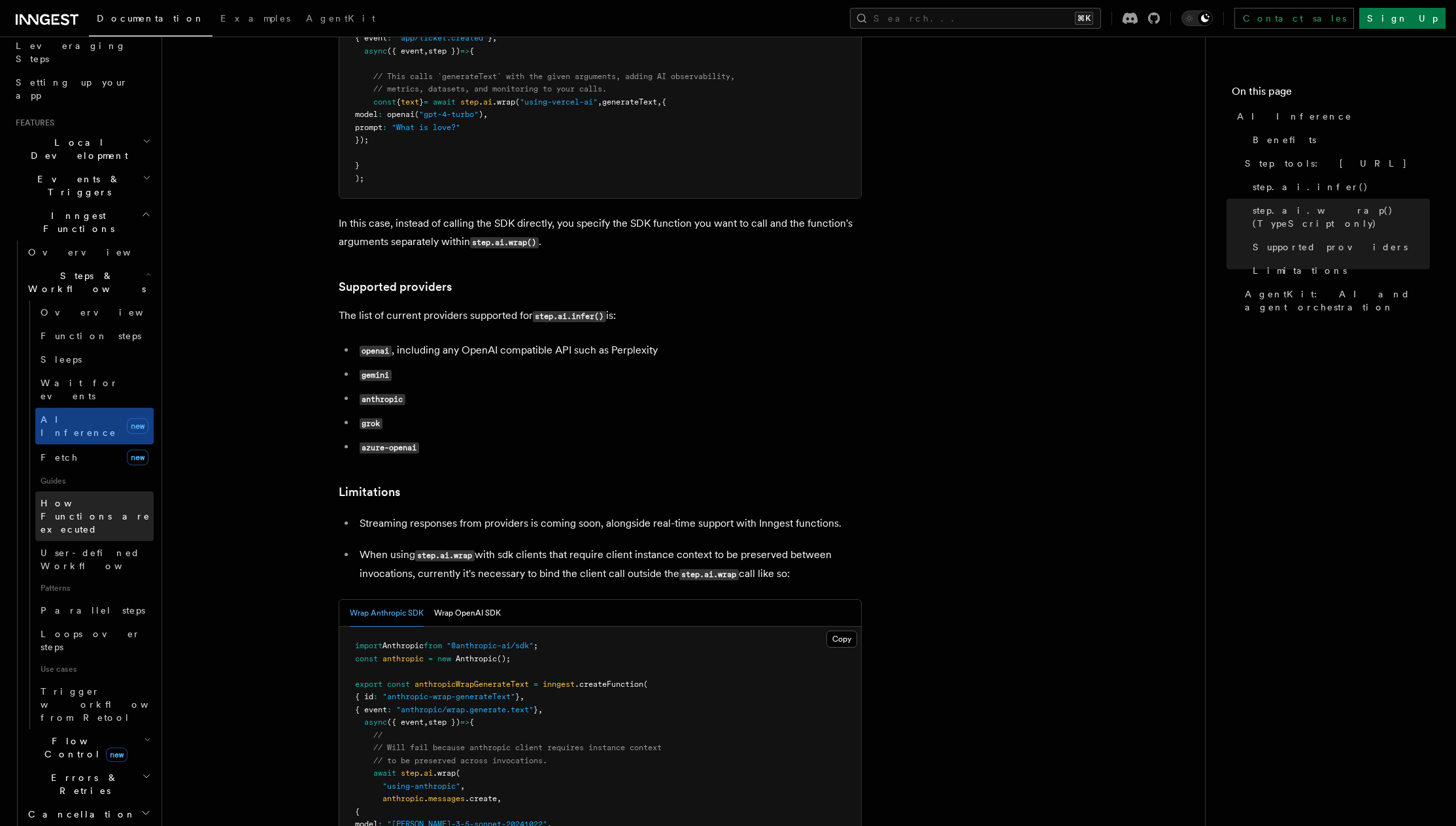
click at [65, 498] on span "How Functions are executed" at bounding box center [95, 516] width 110 height 36
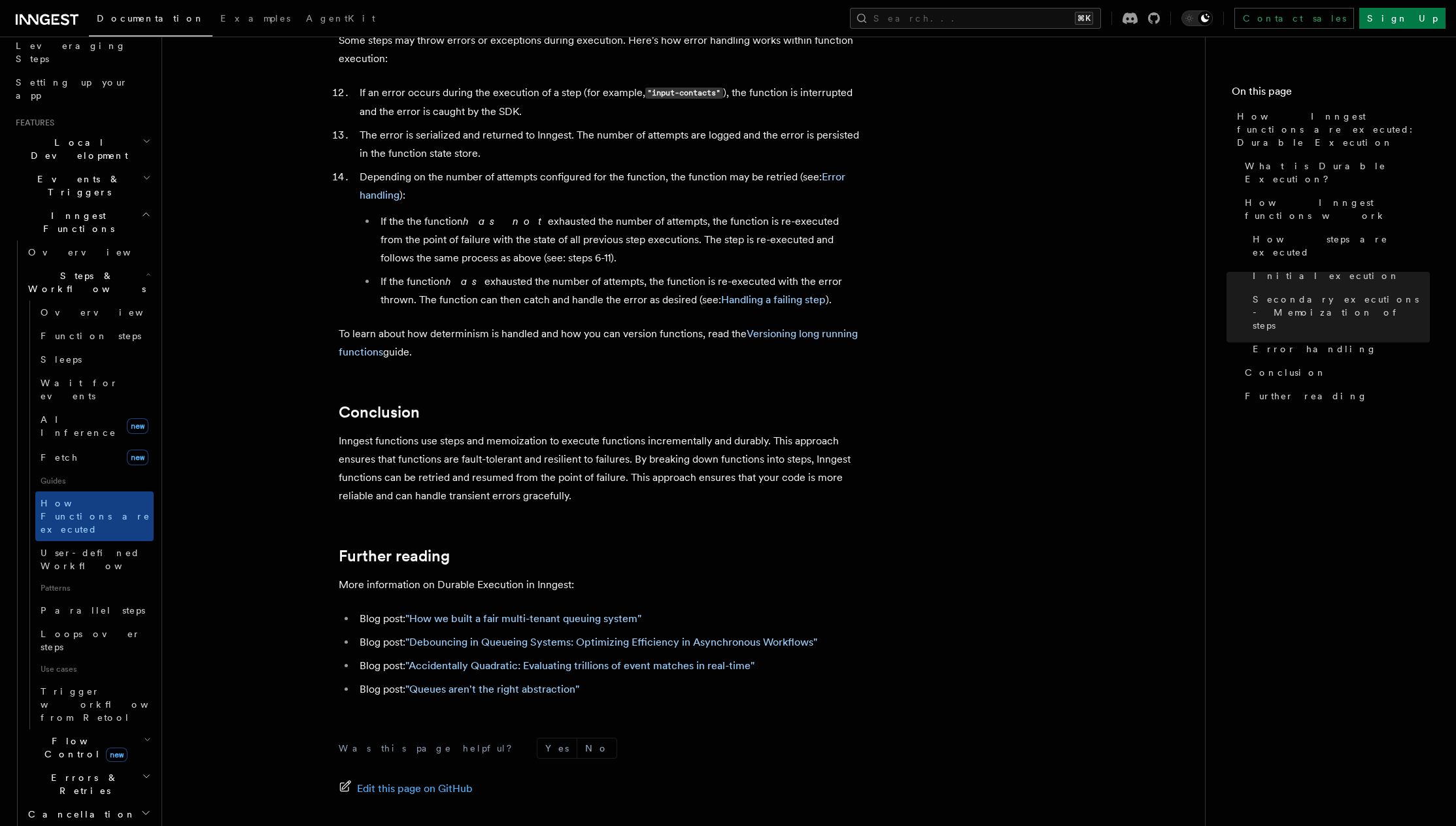
scroll to position [2270, 0]
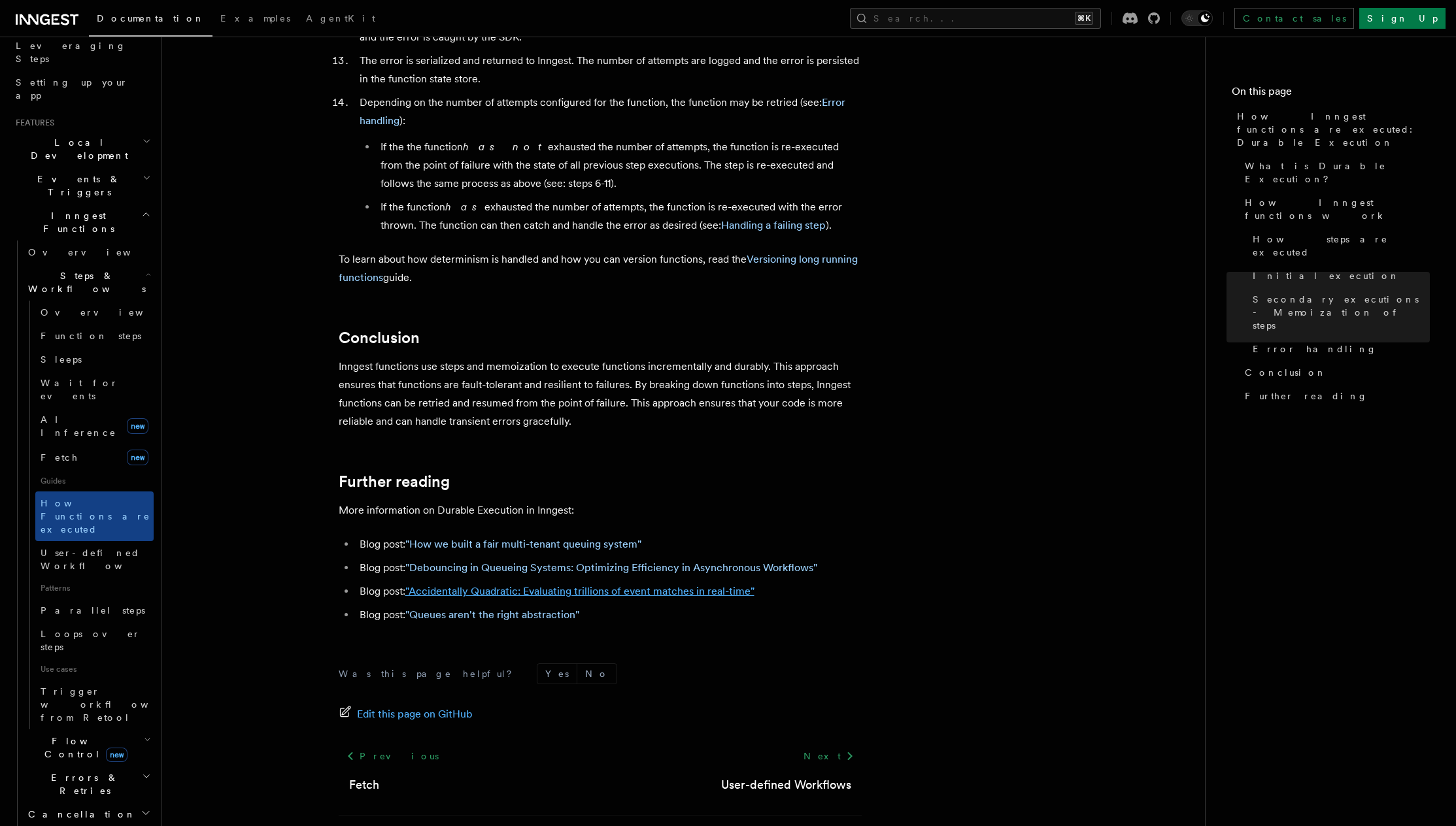
click at [525, 585] on link ""Accidentally Quadratic: Evaluating trillions of event matches in real-time"" at bounding box center [580, 592] width 349 height 13
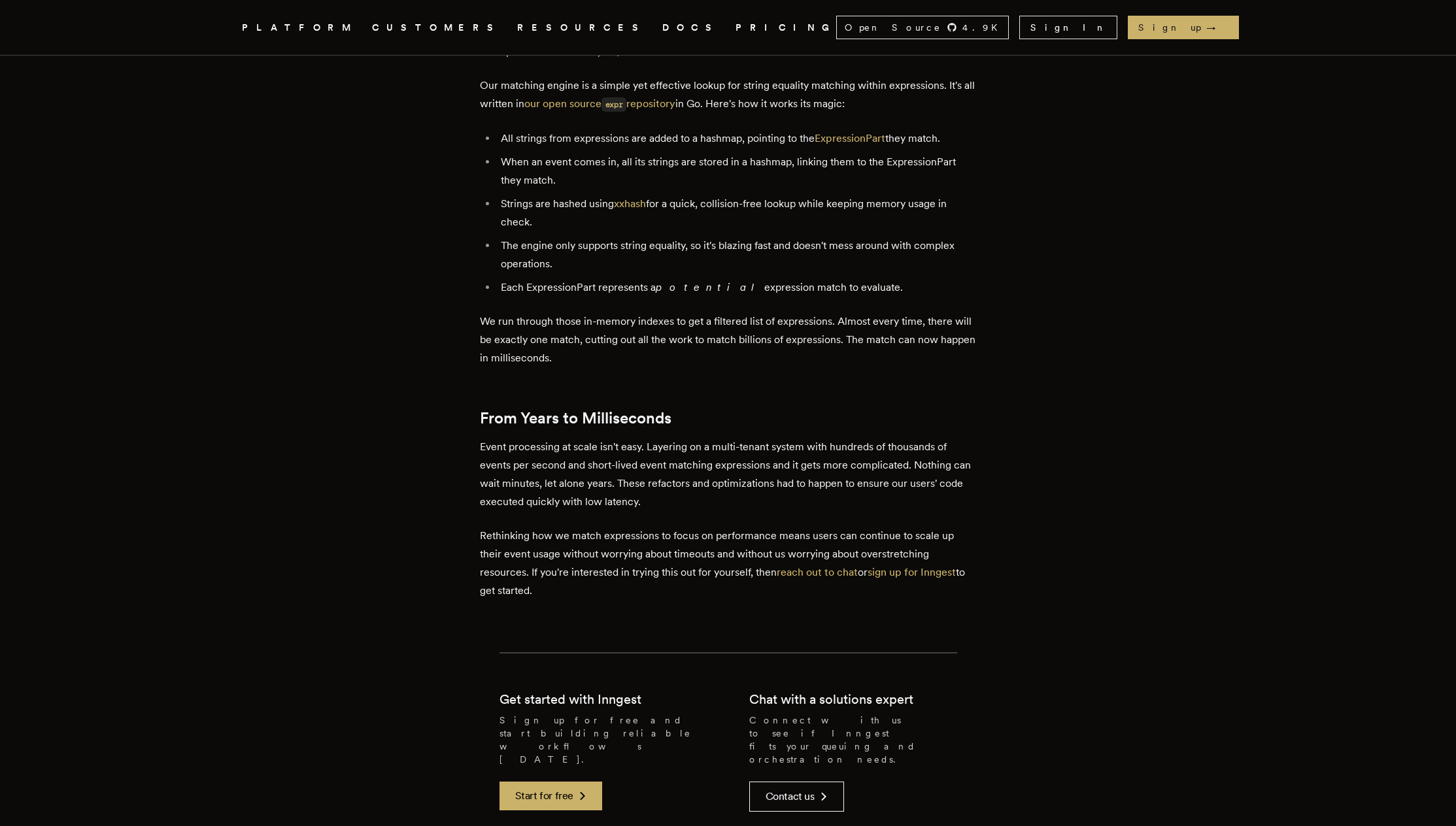
scroll to position [4546, 0]
